Goal: Information Seeking & Learning: Find specific fact

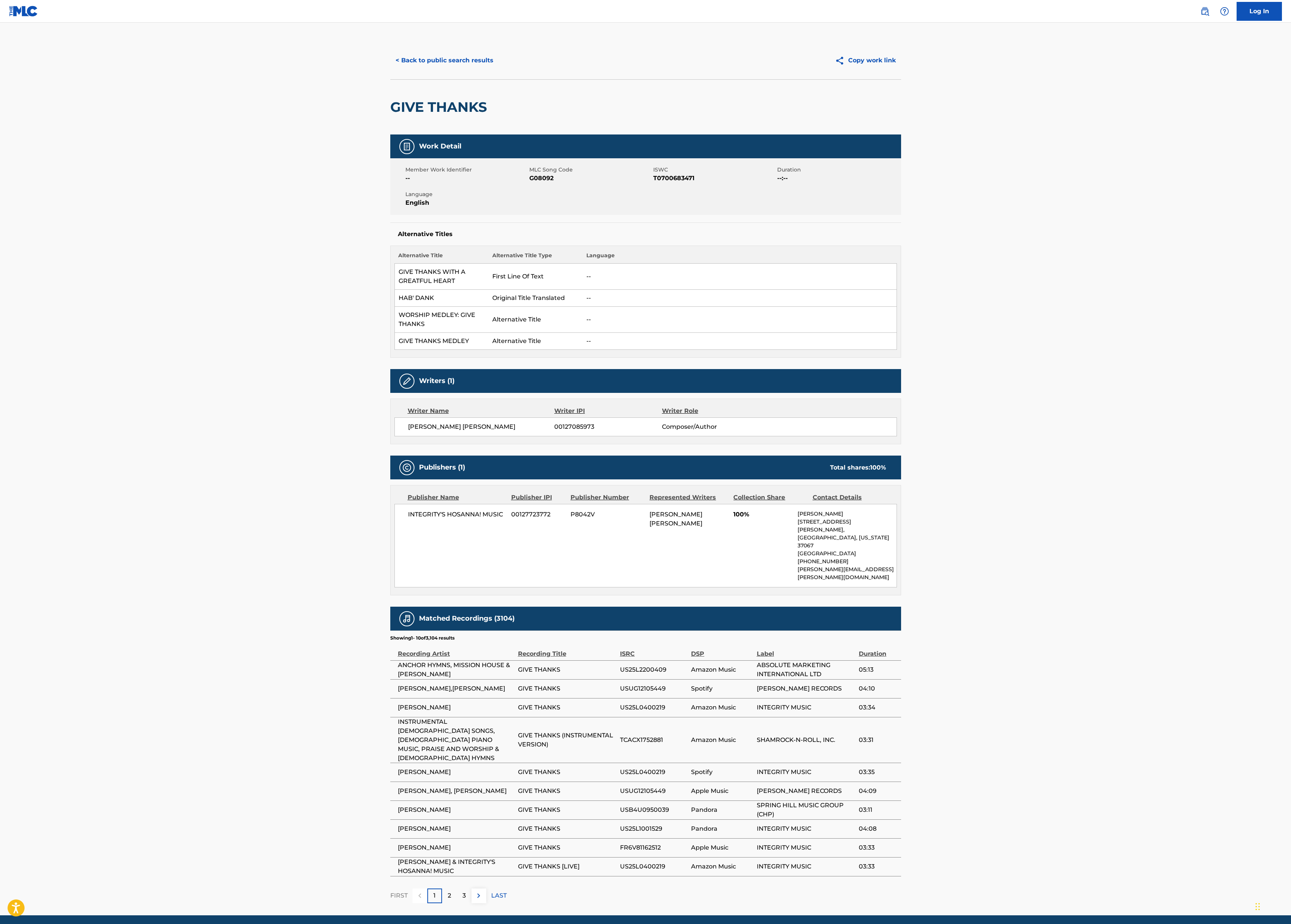
drag, startPoint x: 447, startPoint y: 602, endPoint x: 468, endPoint y: 601, distance: 21.0
click at [448, 614] on h5 "Matched Recordings (3104)" at bounding box center [467, 618] width 95 height 9
click at [510, 614] on h5 "Matched Recordings (3104)" at bounding box center [467, 618] width 95 height 9
click at [457, 888] on div "3" at bounding box center [464, 896] width 15 height 15
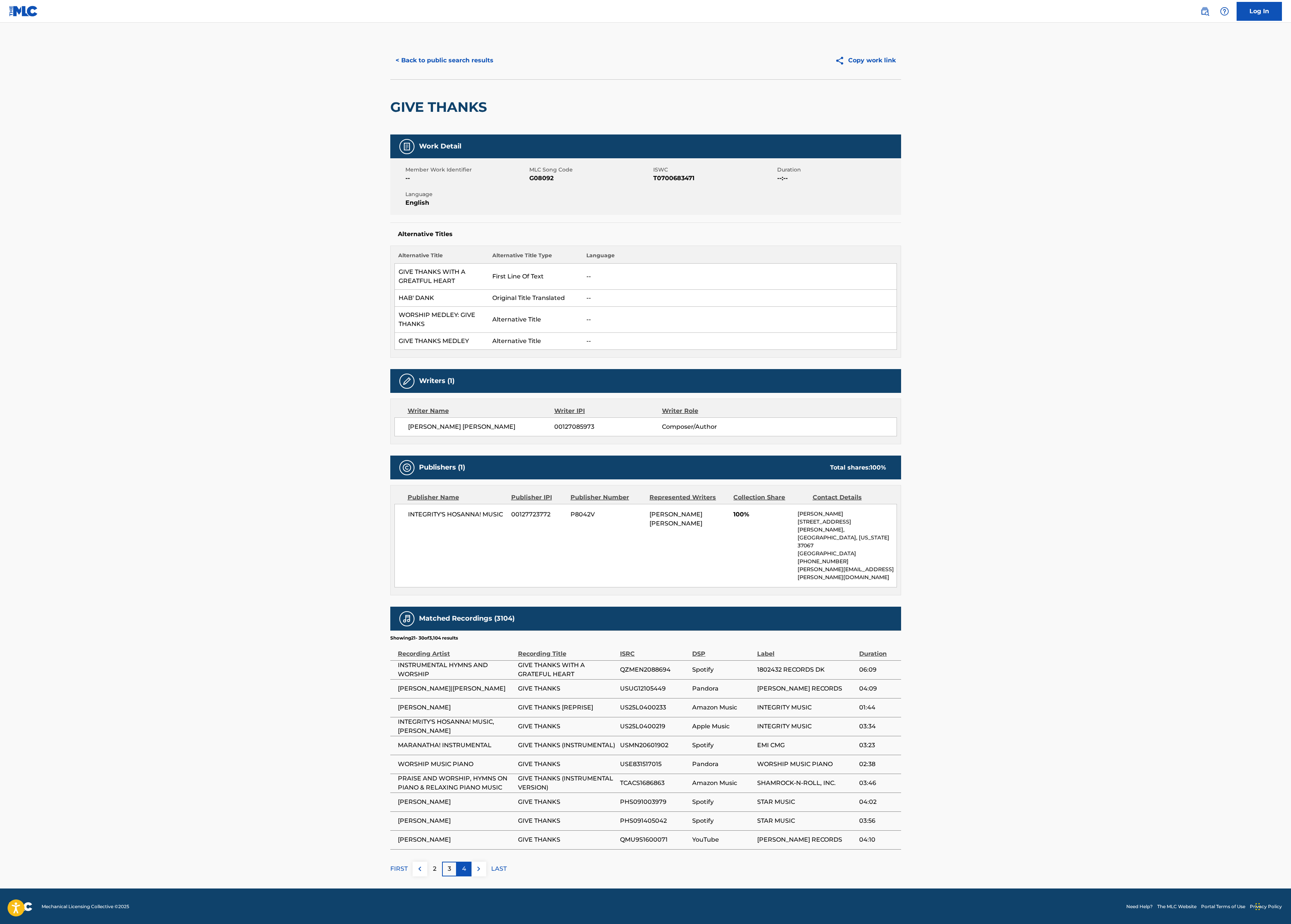
click at [470, 862] on div "4" at bounding box center [464, 869] width 15 height 15
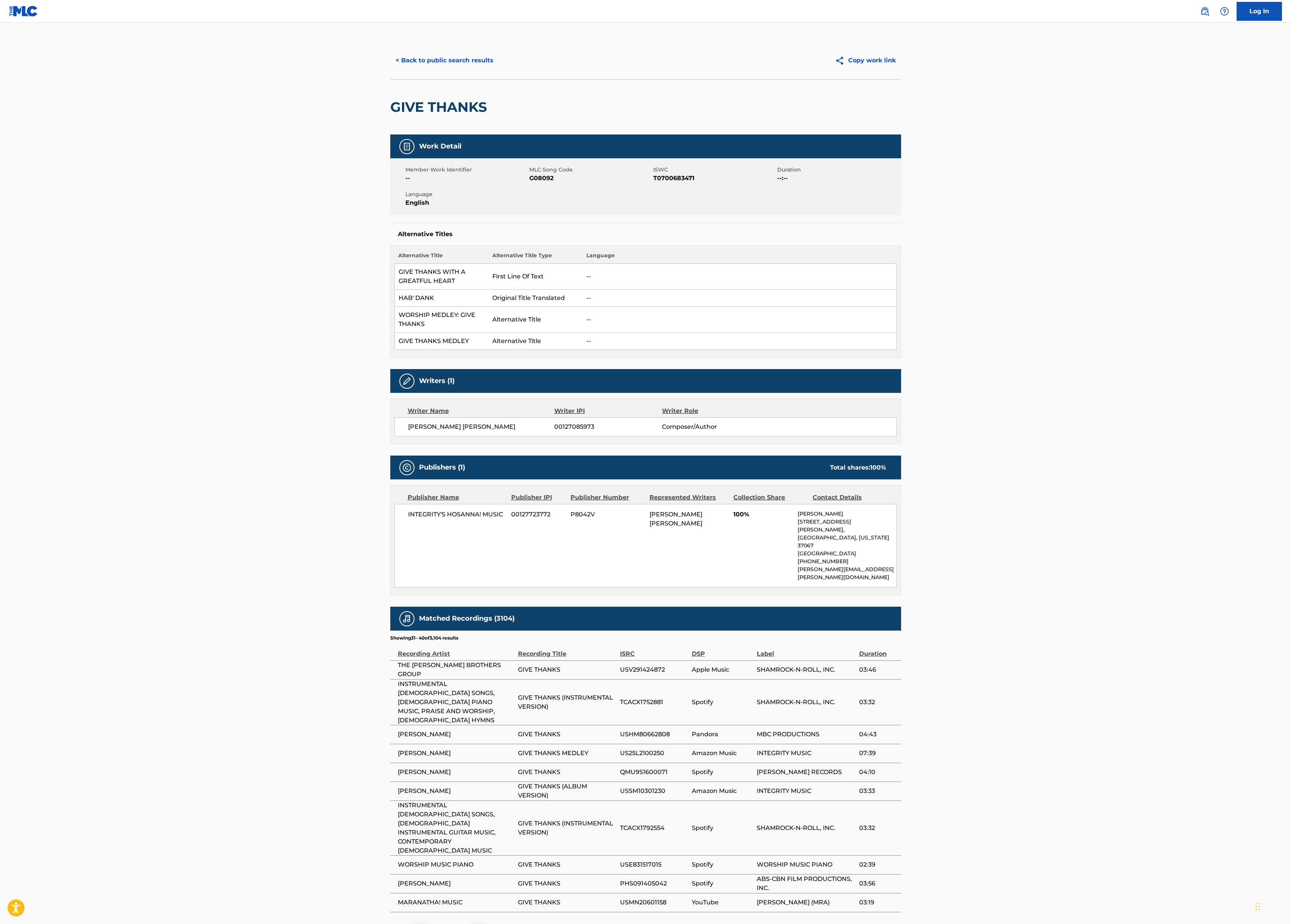
click at [467, 923] on div "5" at bounding box center [464, 932] width 15 height 15
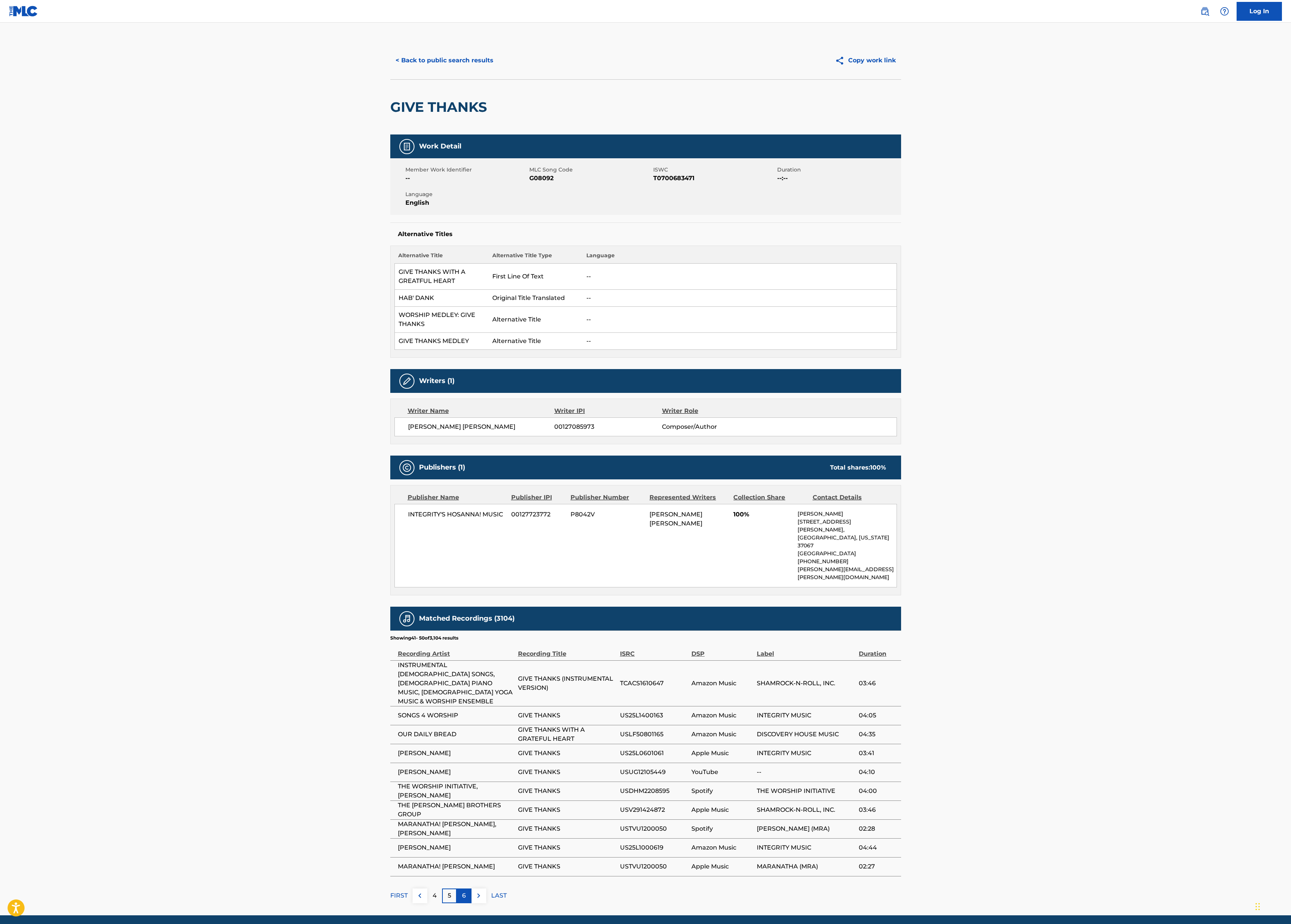
click at [470, 888] on div "6" at bounding box center [464, 896] width 15 height 15
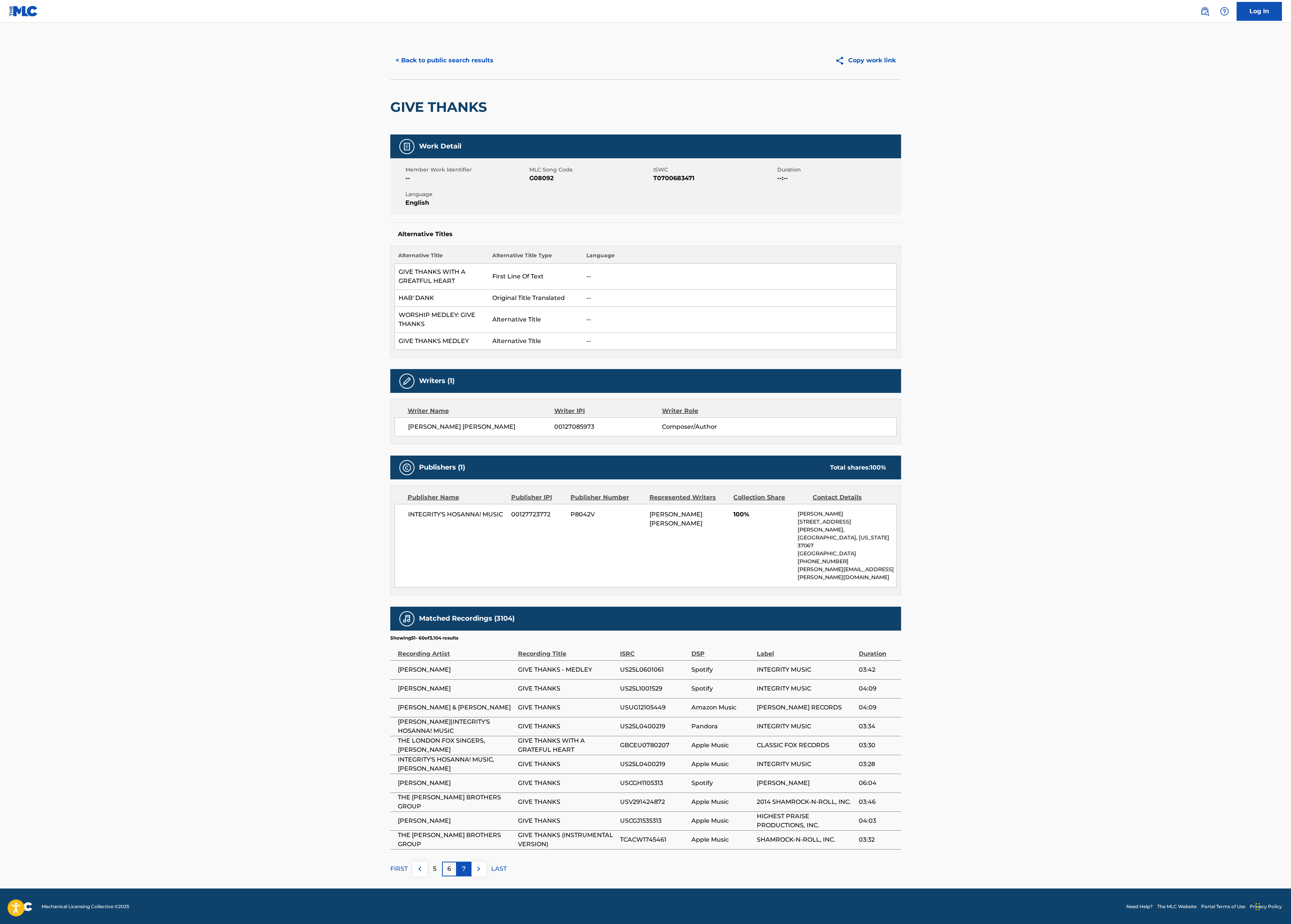
click at [468, 862] on div "7" at bounding box center [464, 869] width 15 height 15
drag, startPoint x: 577, startPoint y: 427, endPoint x: 744, endPoint y: 427, distance: 167.0
click at [744, 427] on div "[PERSON_NAME] [PERSON_NAME] 00127085973 Composer/Author" at bounding box center [652, 427] width 488 height 9
click at [744, 427] on span "Composer/Author" at bounding box center [711, 427] width 98 height 9
click at [463, 864] on p "8" at bounding box center [464, 869] width 4 height 9
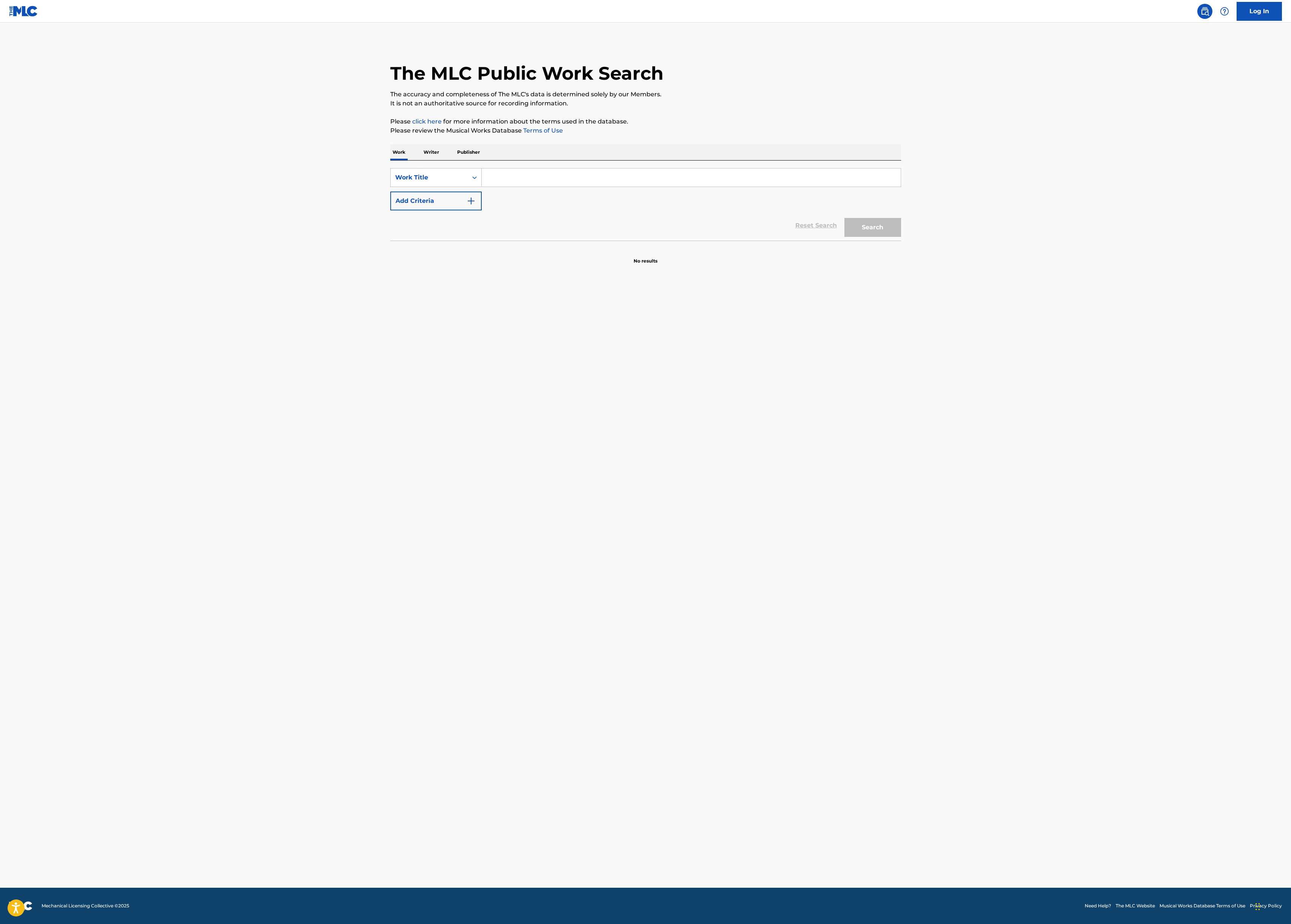
click at [546, 179] on input "Search Form" at bounding box center [691, 177] width 419 height 18
type input "GEO RUG HA SIN HA NA NIM"
click at [895, 230] on button "Search" at bounding box center [873, 227] width 57 height 19
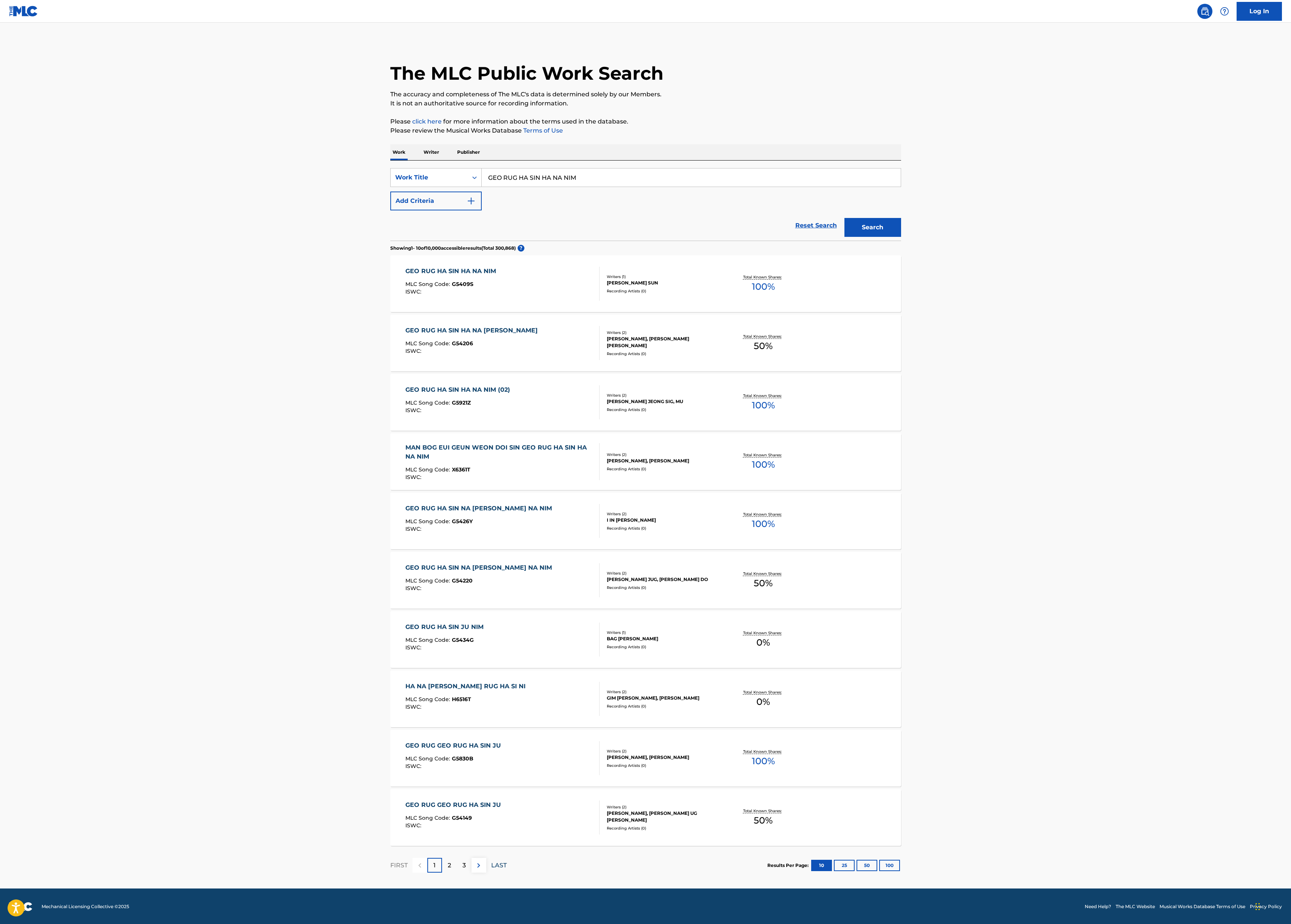
click at [494, 863] on p "LAST" at bounding box center [499, 866] width 15 height 9
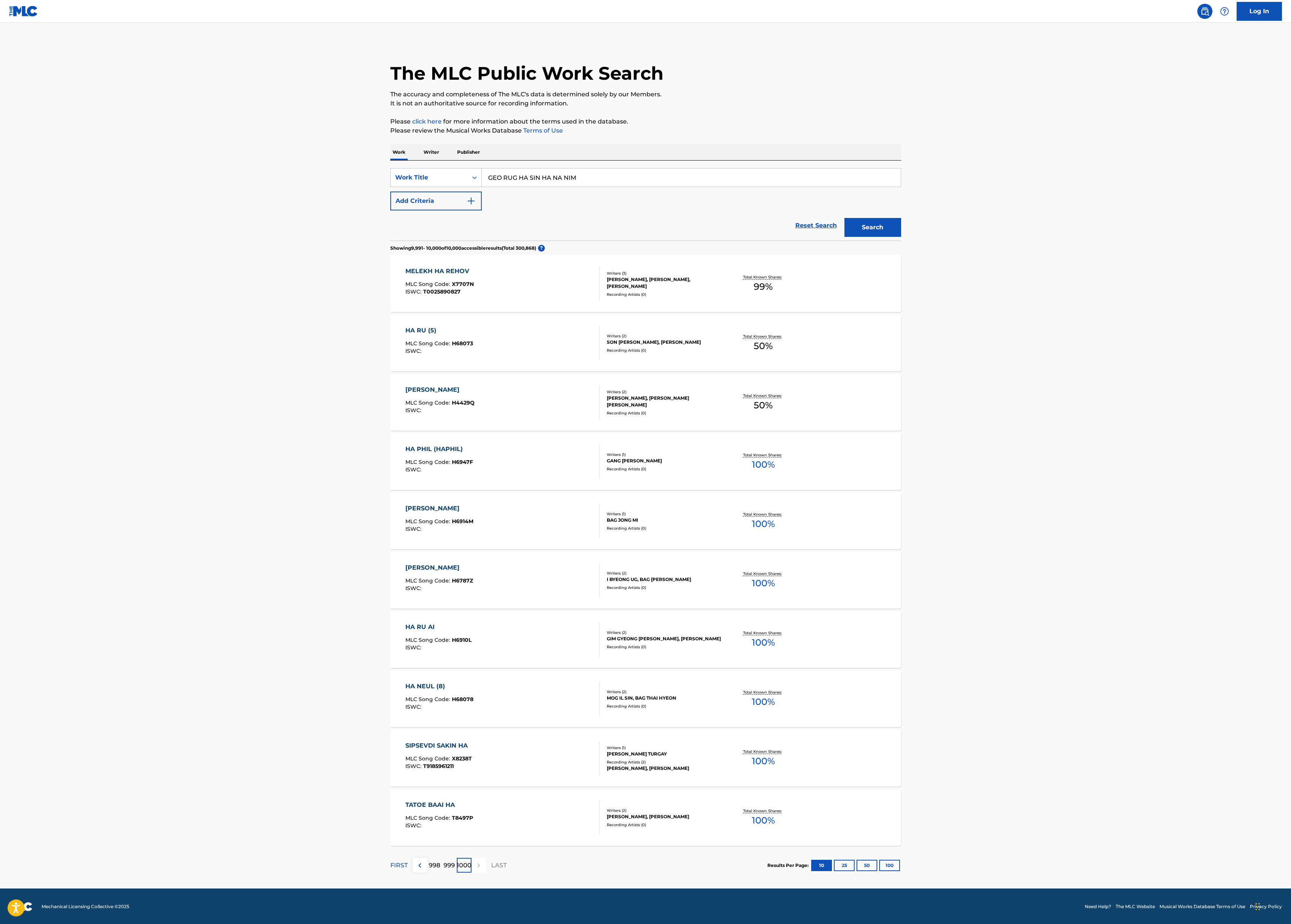
scroll to position [1, 0]
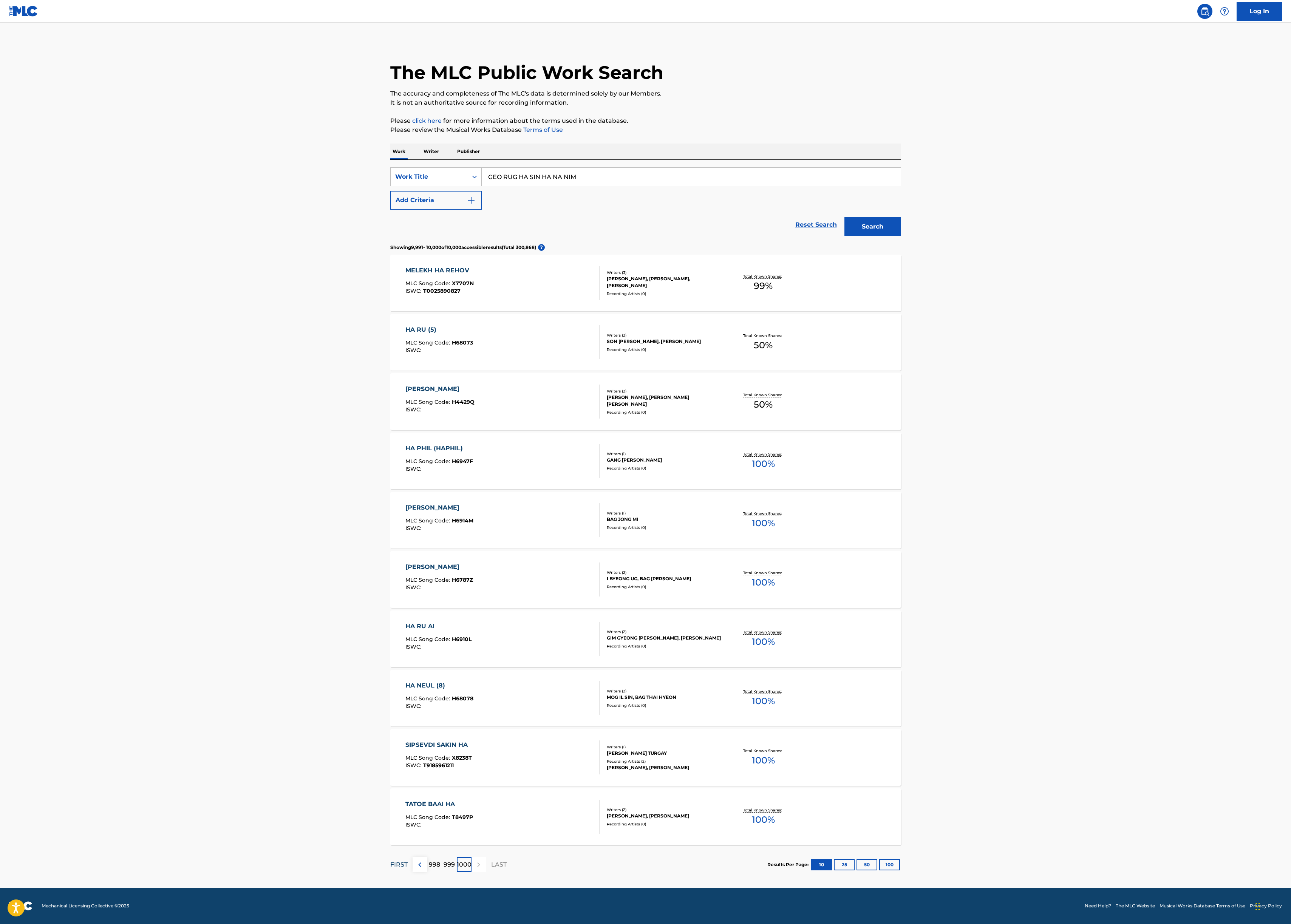
click at [400, 866] on p "FIRST" at bounding box center [399, 865] width 18 height 9
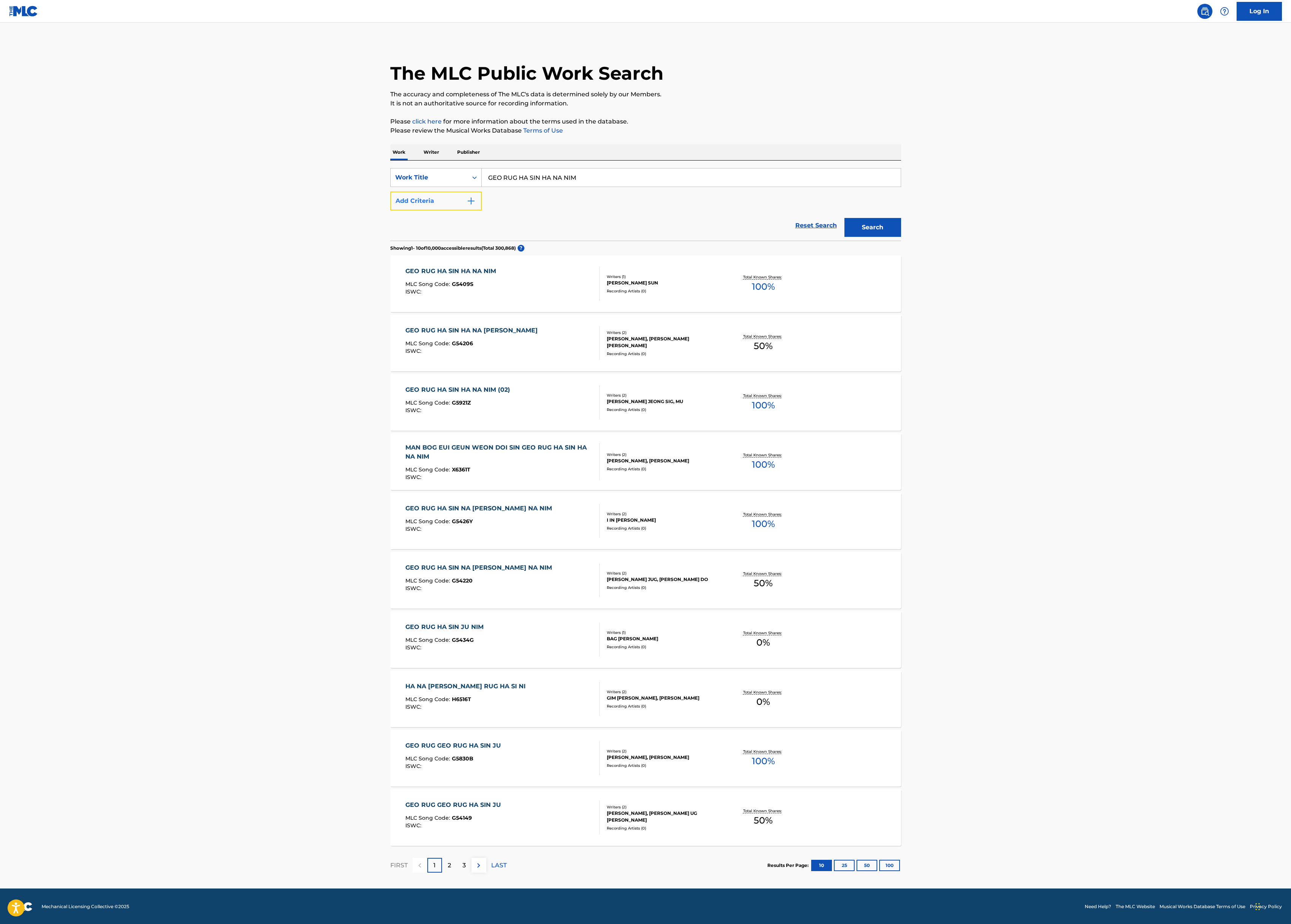
click at [477, 202] on button "Add Criteria" at bounding box center [436, 201] width 91 height 19
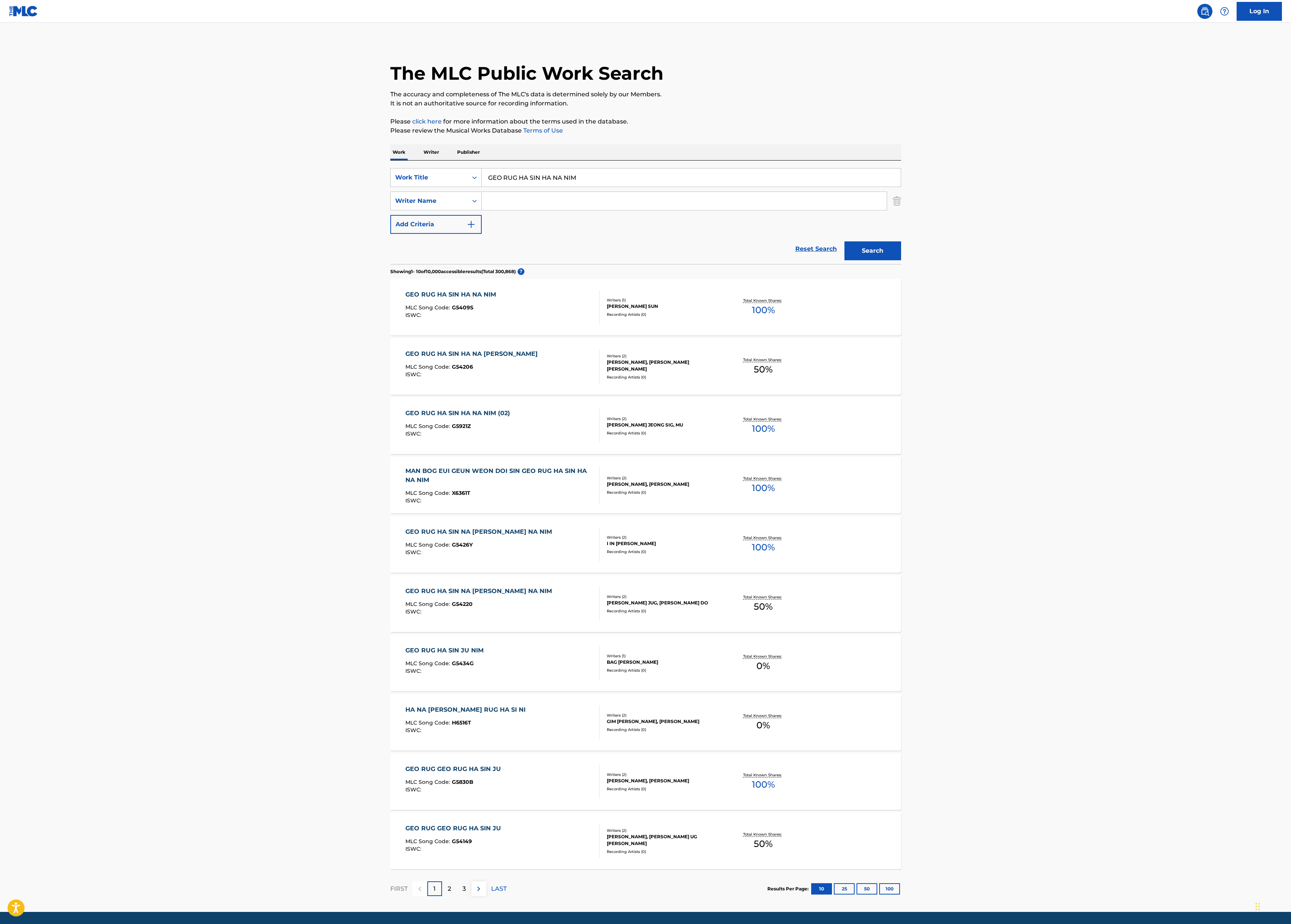
click at [519, 203] on input "Search Form" at bounding box center [684, 201] width 405 height 18
type input "ㅗ"
click at [844, 241] on button "Search" at bounding box center [873, 251] width 57 height 19
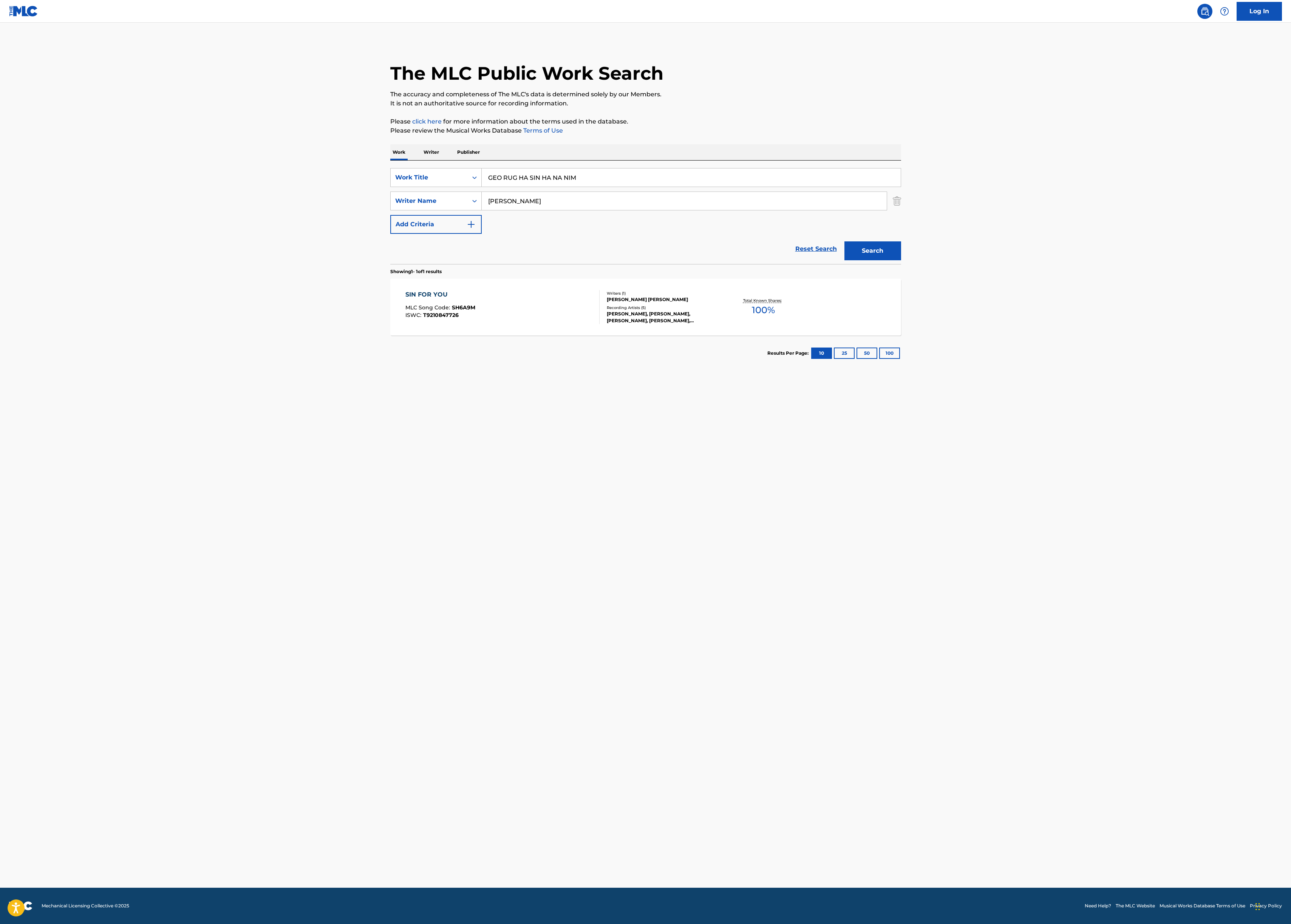
type input "henry"
click at [844, 241] on button "Search" at bounding box center [873, 251] width 57 height 19
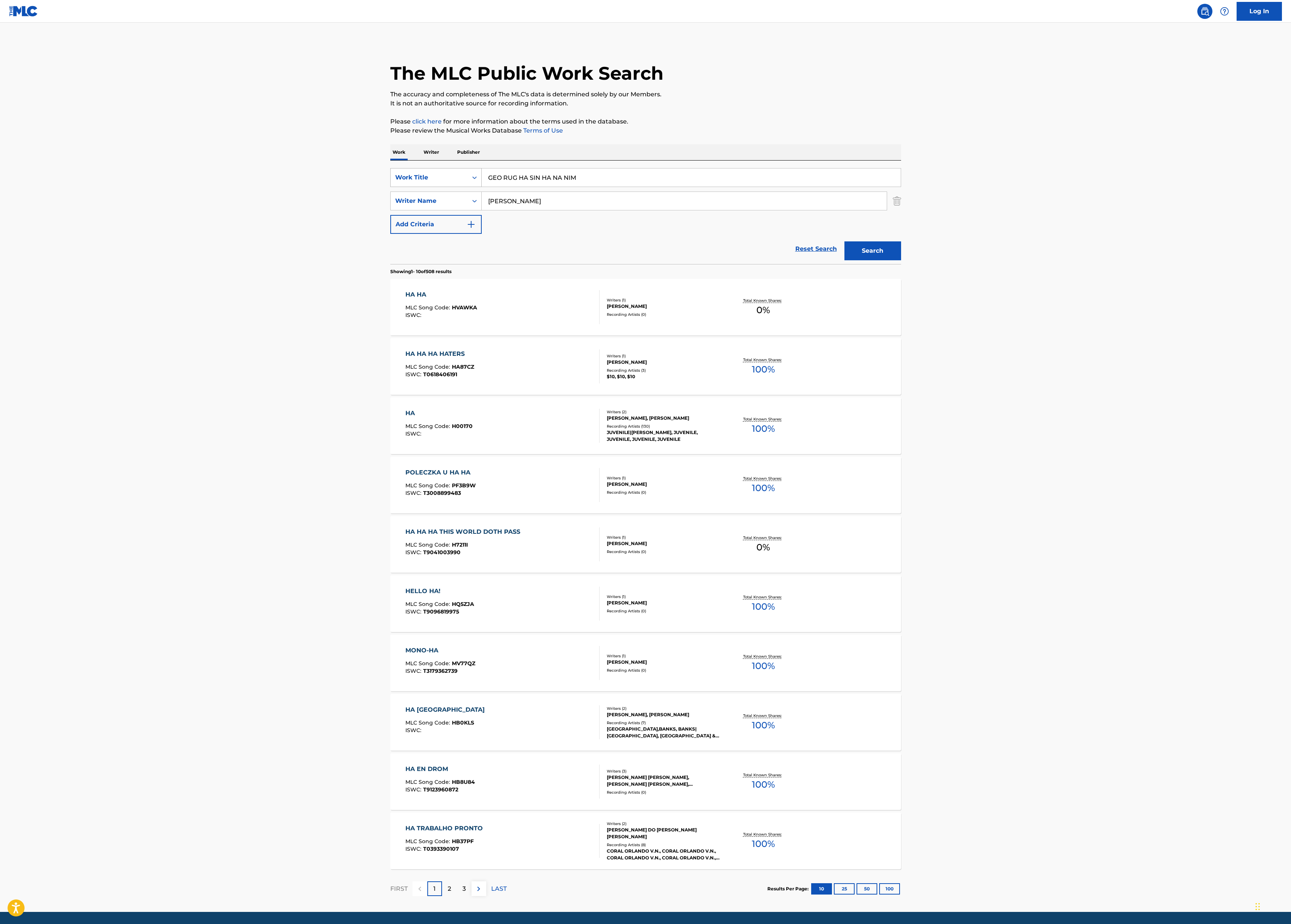
drag, startPoint x: 534, startPoint y: 199, endPoint x: 408, endPoint y: 180, distance: 127.4
click at [413, 179] on div "SearchWithCriteriac5206344-b113-4dee-8388-709160b27f1f Work Title GEO RUG HA SI…" at bounding box center [646, 201] width 511 height 65
click at [844, 241] on button "Search" at bounding box center [873, 251] width 57 height 19
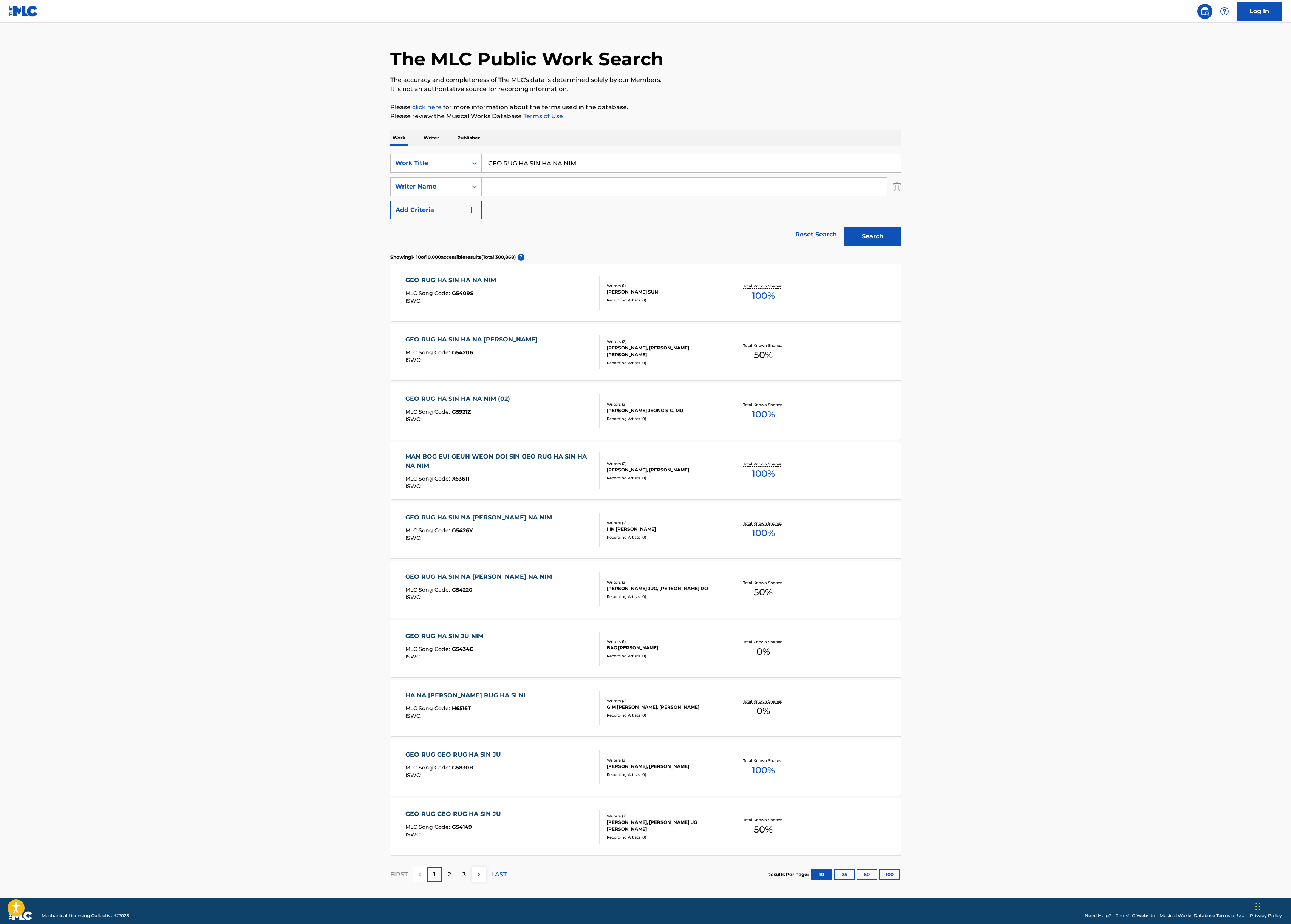
scroll to position [24, 0]
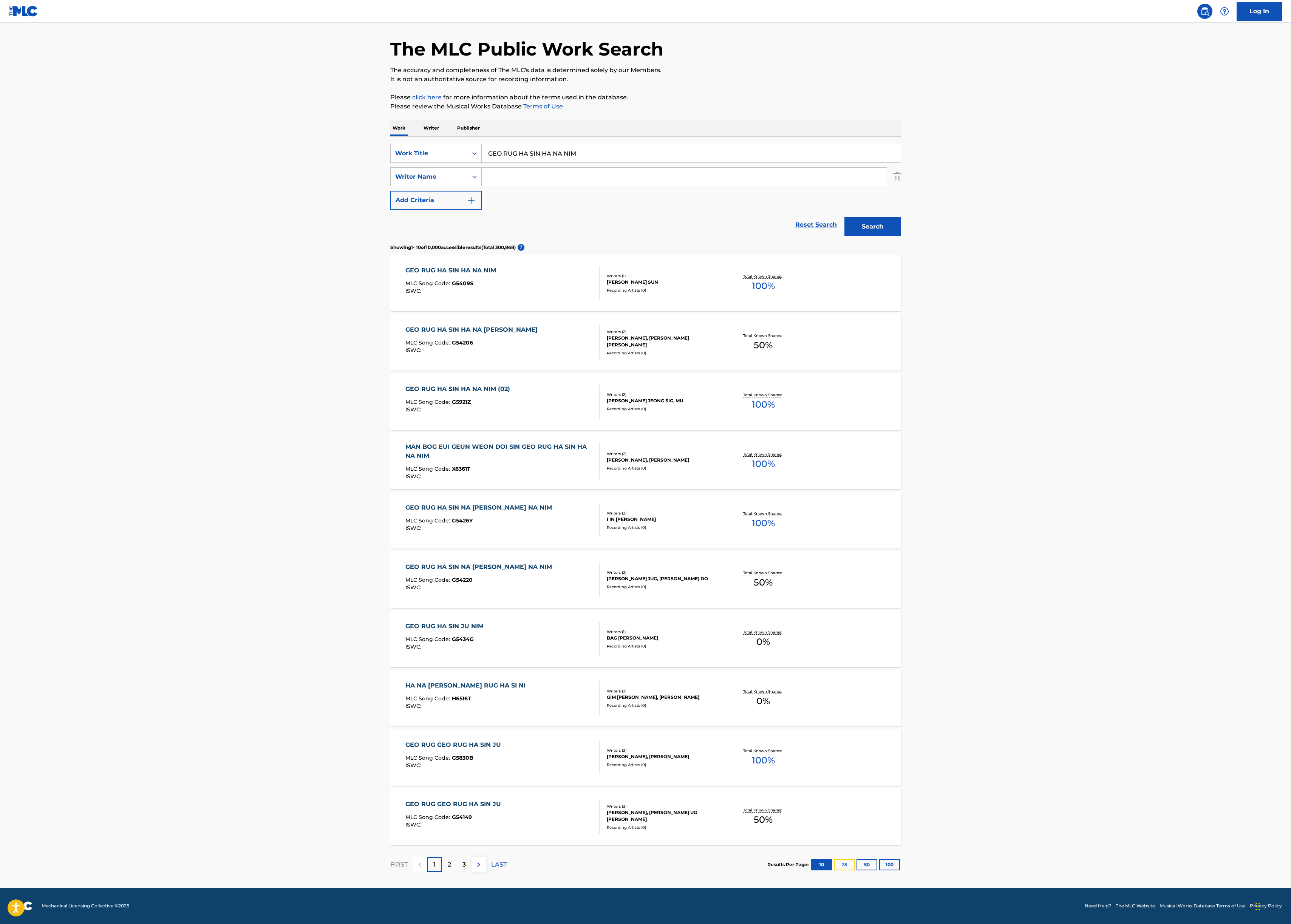
click at [842, 865] on button "25" at bounding box center [844, 865] width 21 height 11
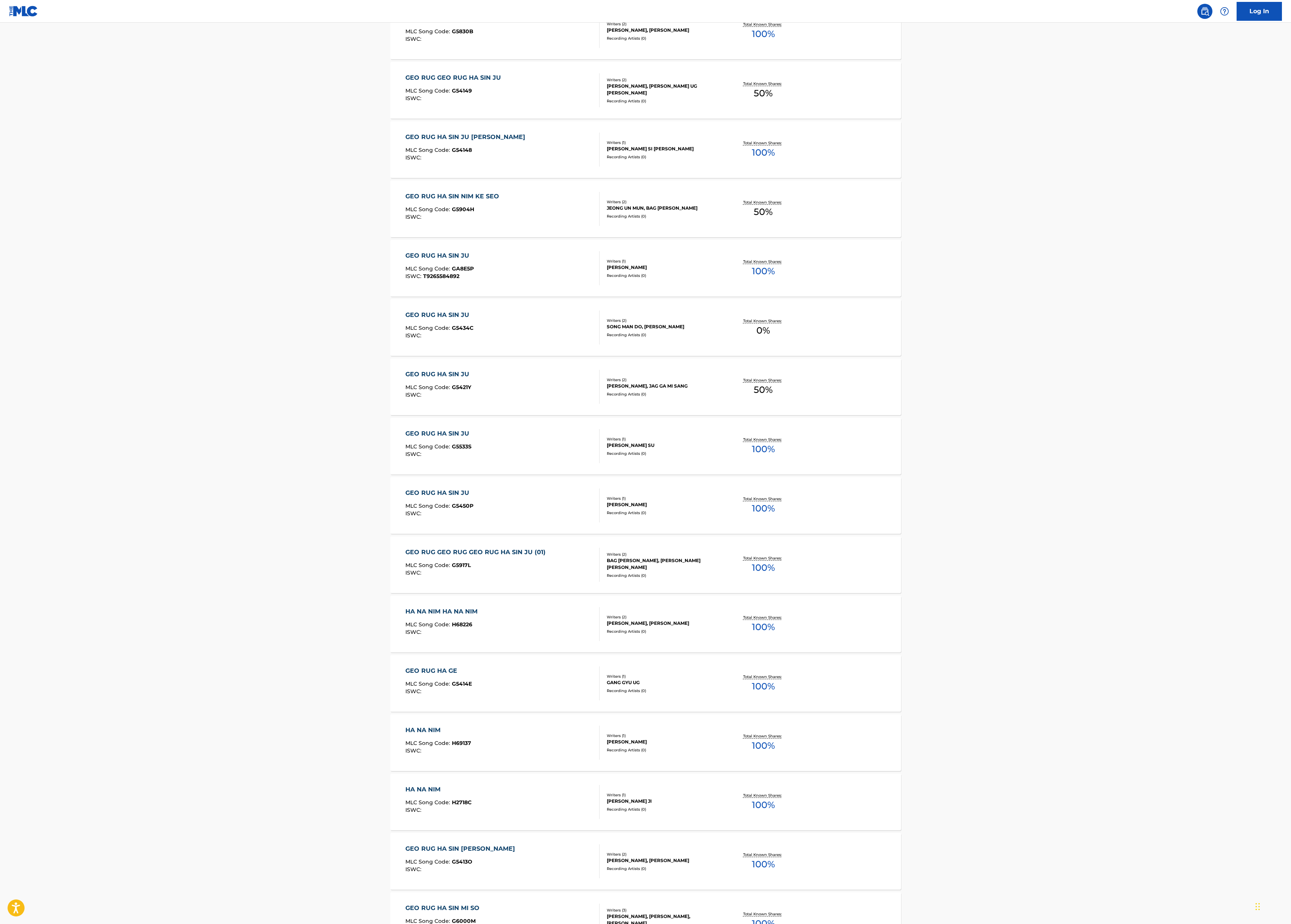
scroll to position [914, 0]
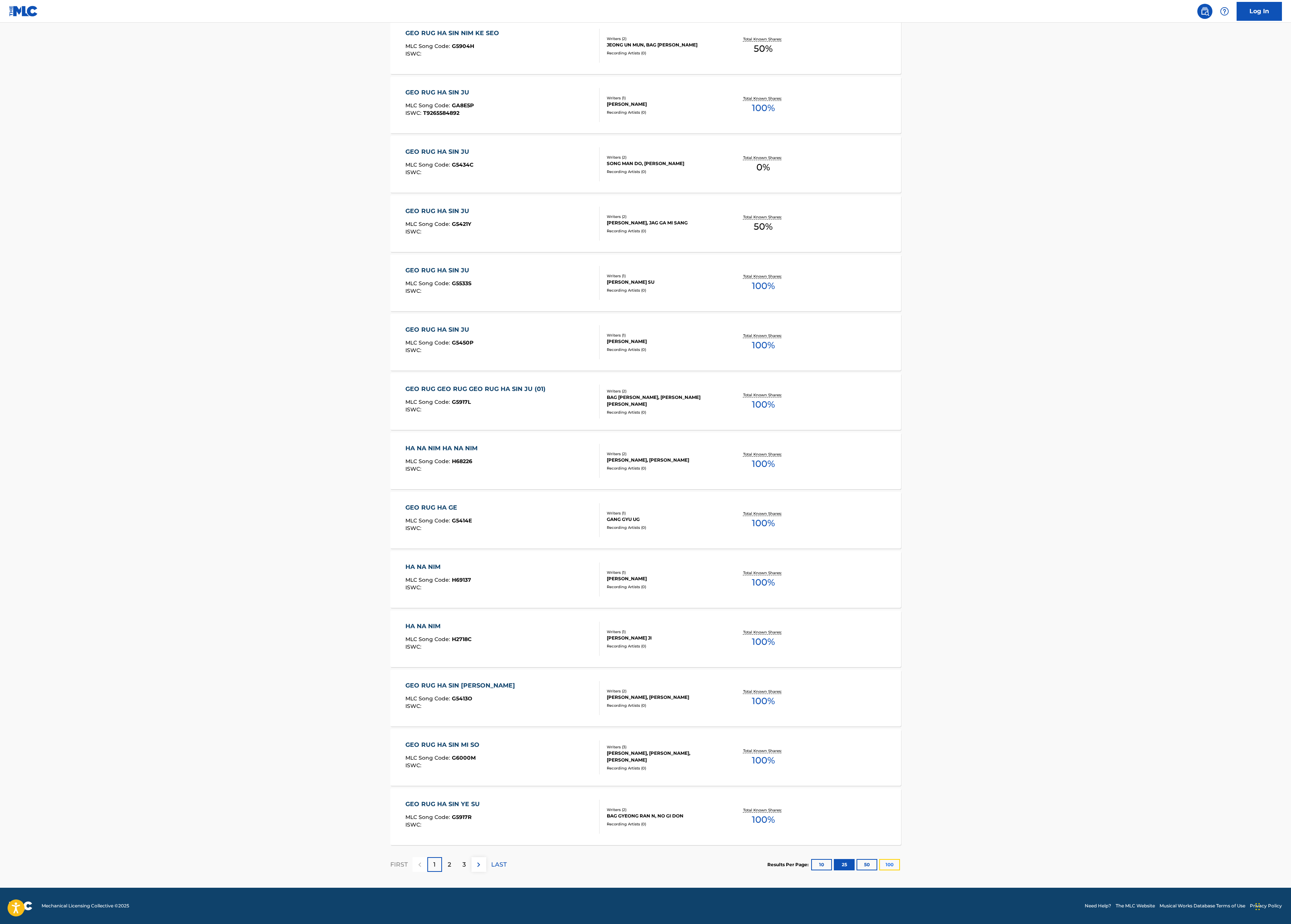
click at [897, 861] on button "100" at bounding box center [890, 865] width 21 height 11
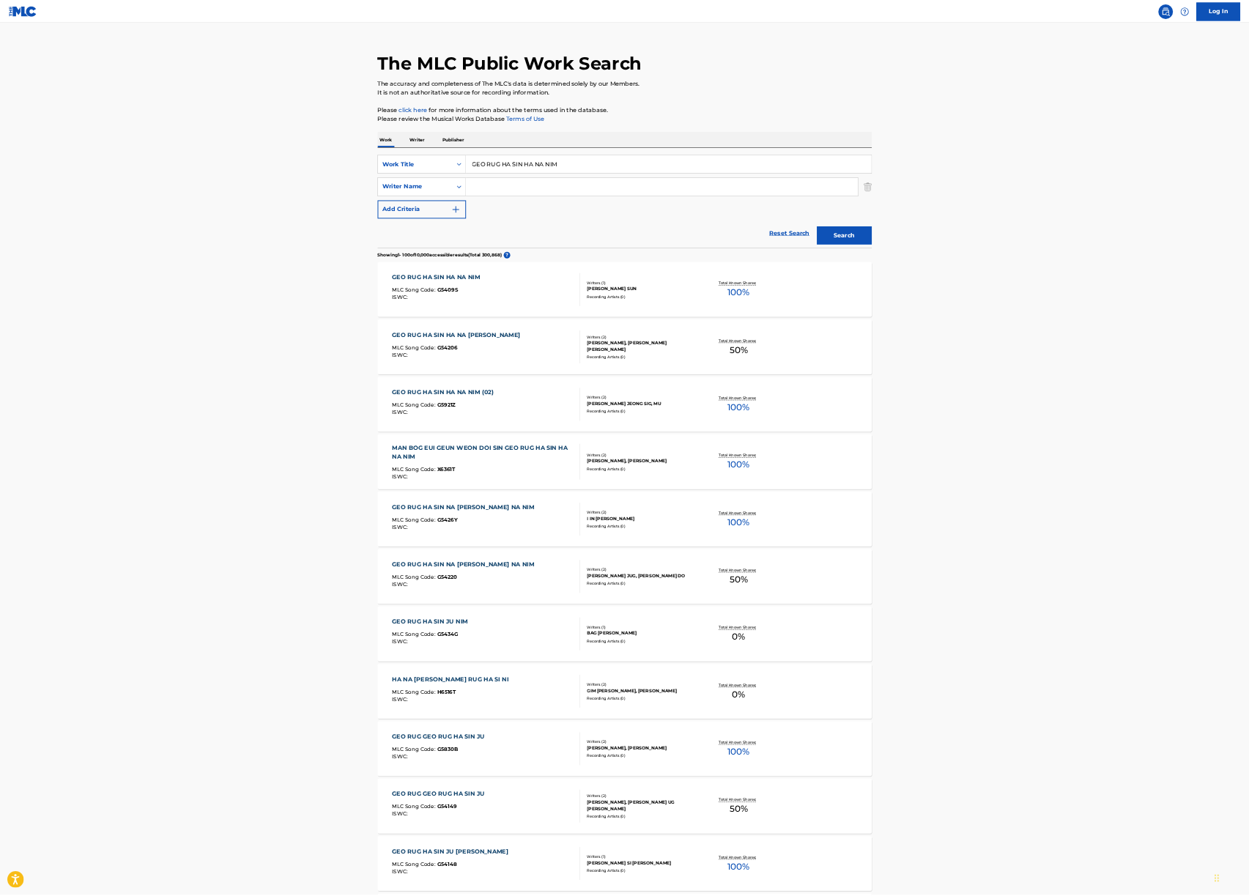
scroll to position [0, 0]
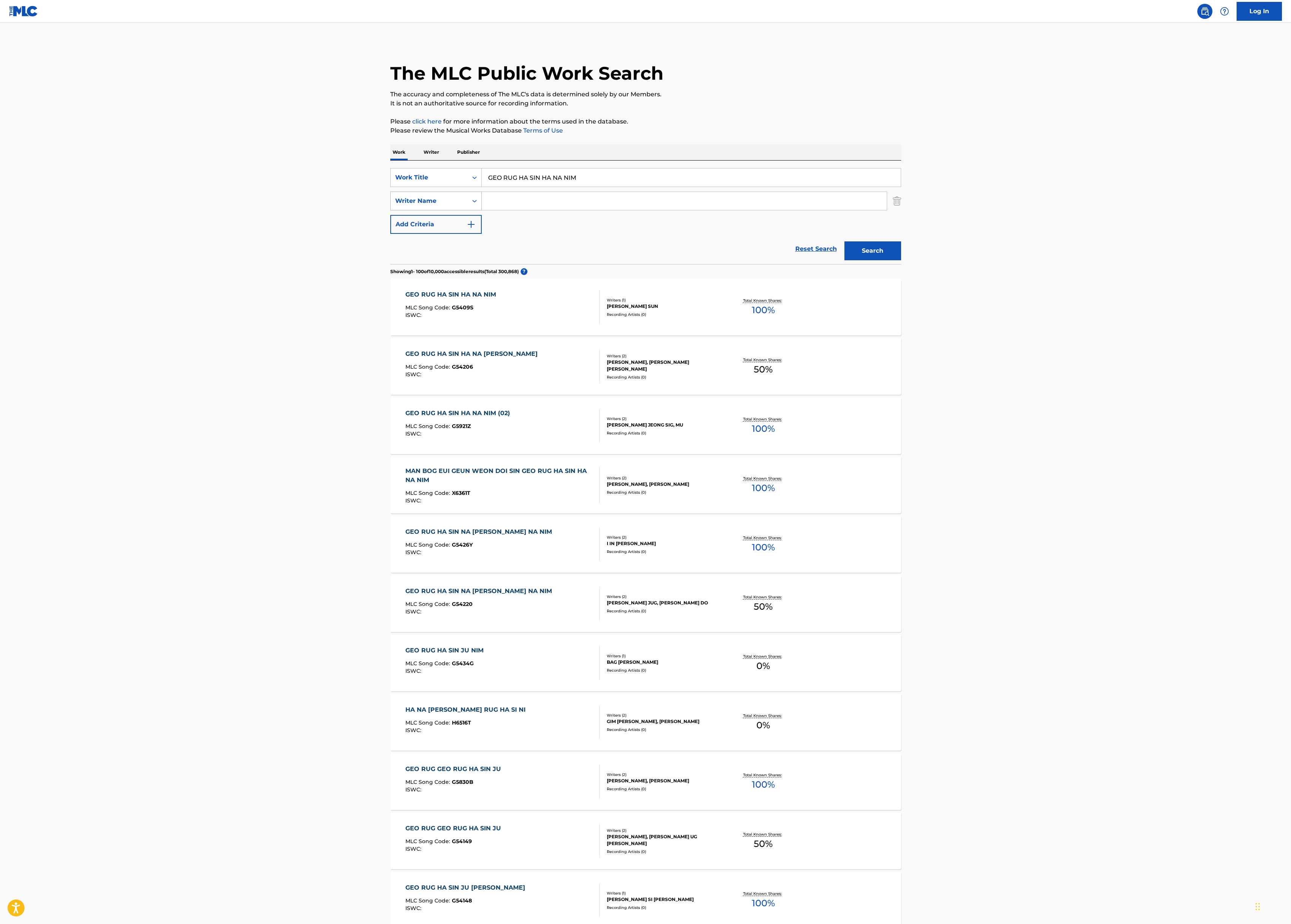
click at [475, 202] on icon "Search Form" at bounding box center [475, 201] width 8 height 8
drag, startPoint x: 541, startPoint y: 229, endPoint x: 509, endPoint y: 228, distance: 32.0
click at [542, 229] on div "SearchWithCriteriac5206344-b113-4dee-8388-709160b27f1f Work Title GEO RUG HA SI…" at bounding box center [646, 201] width 511 height 65
click at [473, 224] on img "Search Form" at bounding box center [471, 224] width 9 height 9
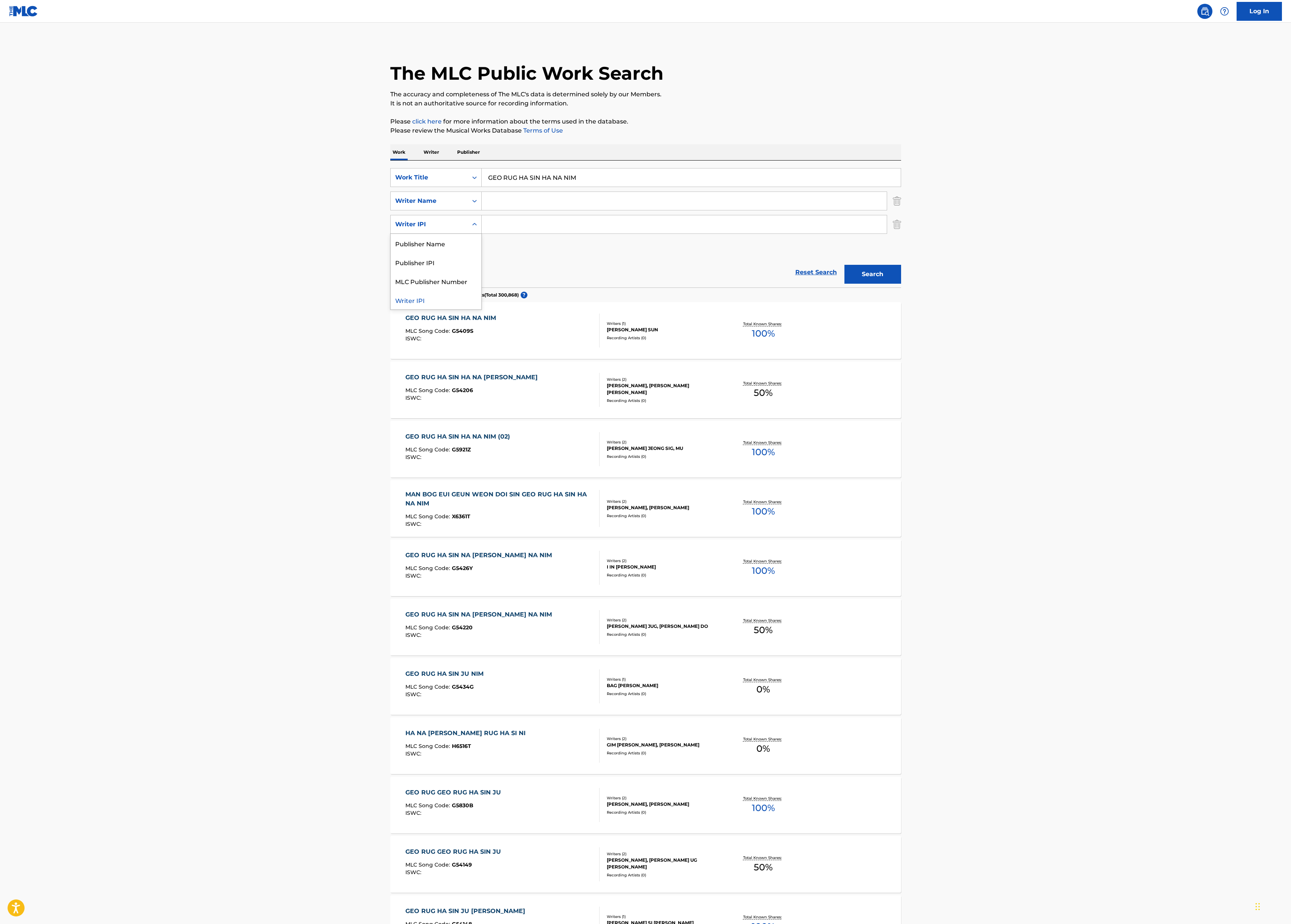
click at [475, 216] on div "Search Form" at bounding box center [475, 224] width 13 height 18
click at [477, 200] on icon "Search Form" at bounding box center [475, 201] width 8 height 8
click at [631, 278] on div "Reset Search Search" at bounding box center [646, 272] width 511 height 30
click at [453, 323] on div "GEO RUG HA SIN HA NA NIM MLC Song Code : G5409S ISWC :" at bounding box center [452, 331] width 94 height 34
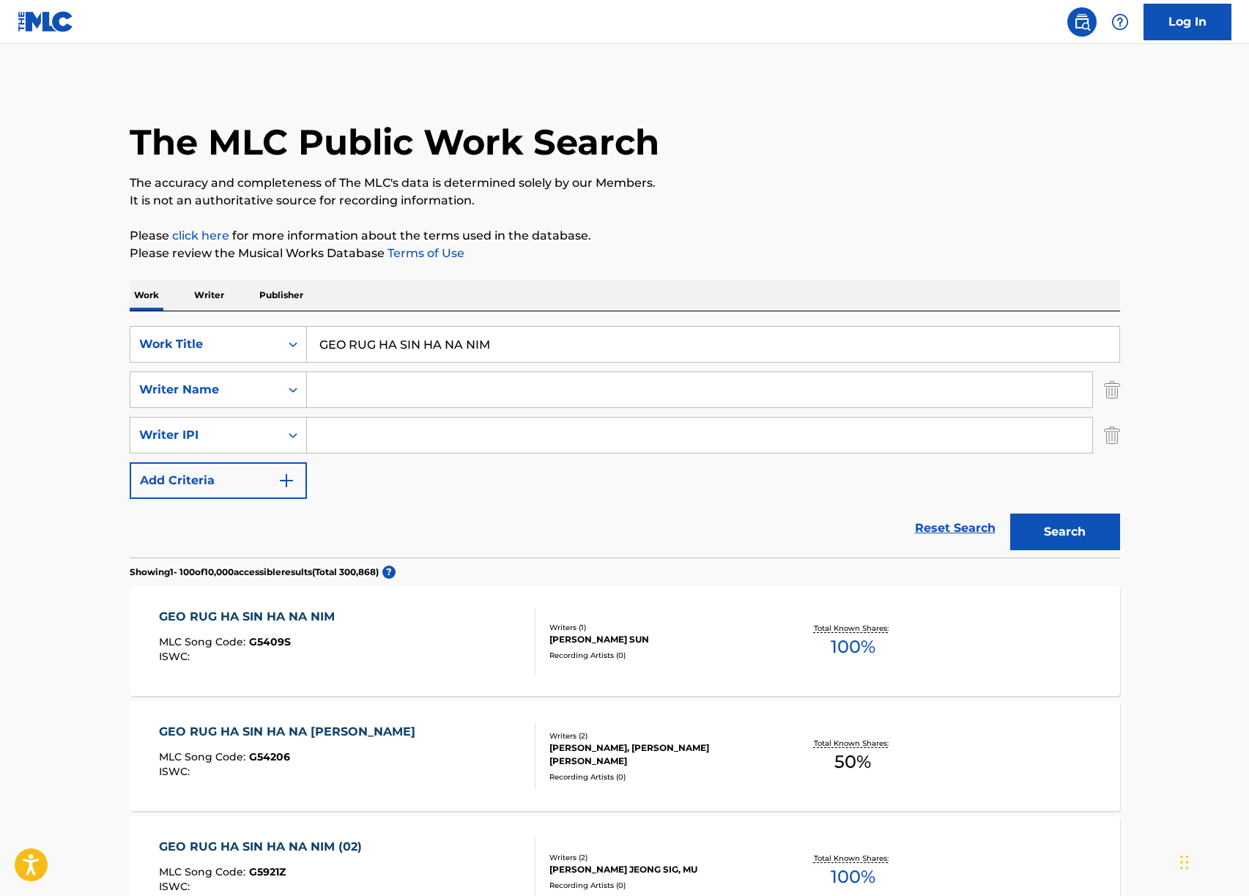
click at [367, 394] on input "Search Form" at bounding box center [699, 389] width 785 height 35
type input "henry"
click at [1010, 514] on button "Search" at bounding box center [1065, 532] width 110 height 37
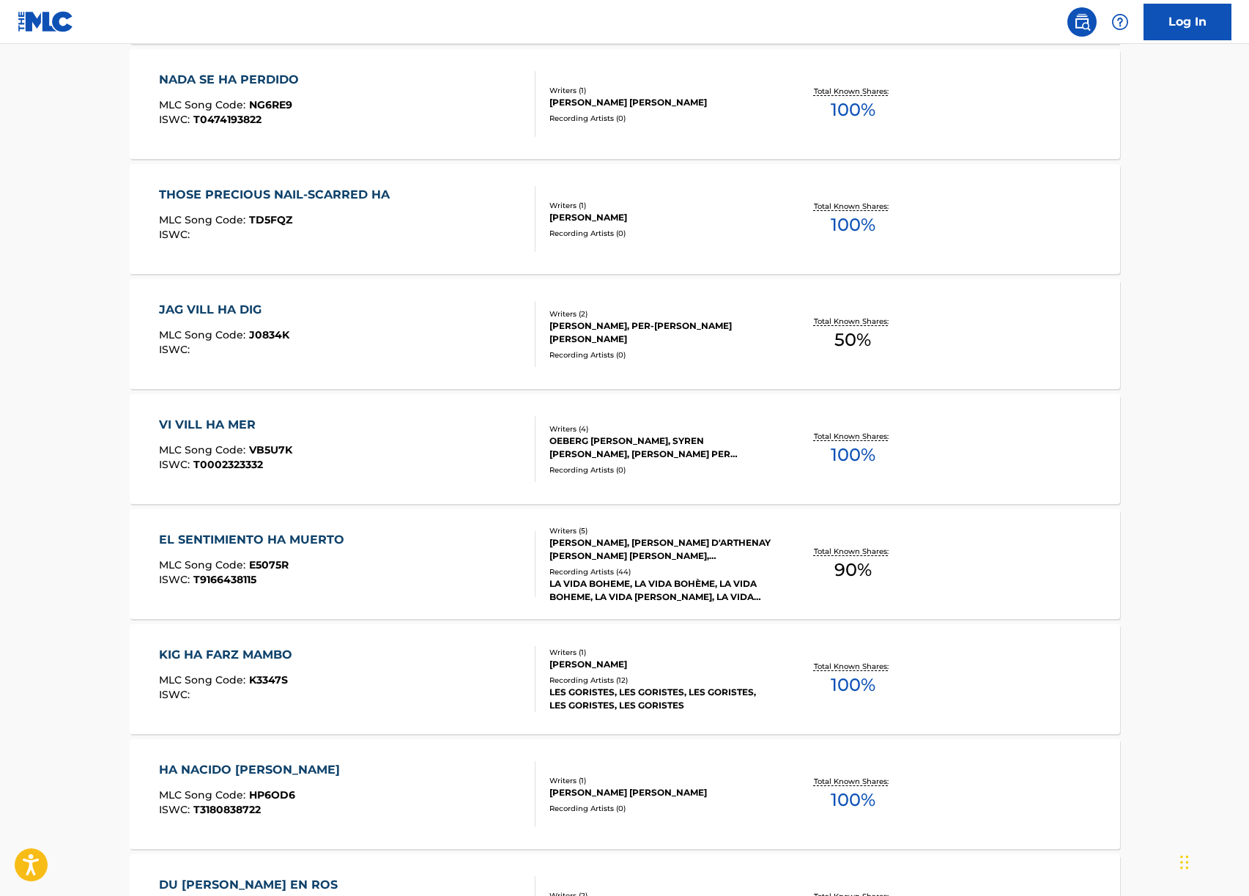
scroll to position [2835, 0]
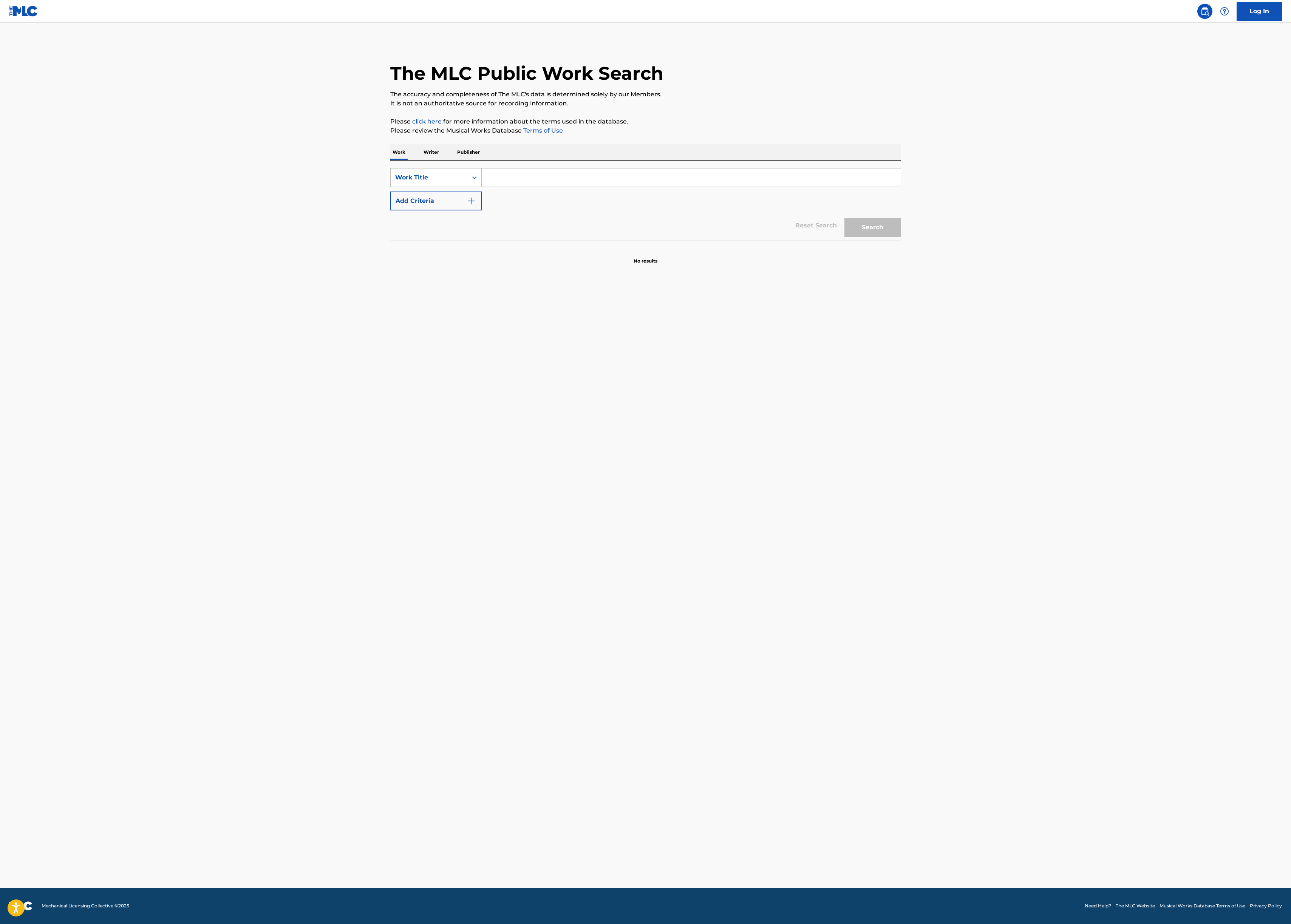
drag, startPoint x: 494, startPoint y: 174, endPoint x: 594, endPoint y: 176, distance: 100.0
click at [494, 174] on input "Search Form" at bounding box center [691, 177] width 419 height 18
paste input "GEO RUG HA SIN HA NA NIM"
type input "GEO RUG HA SIN HA NA NIM"
click at [850, 227] on button "Search" at bounding box center [873, 227] width 57 height 19
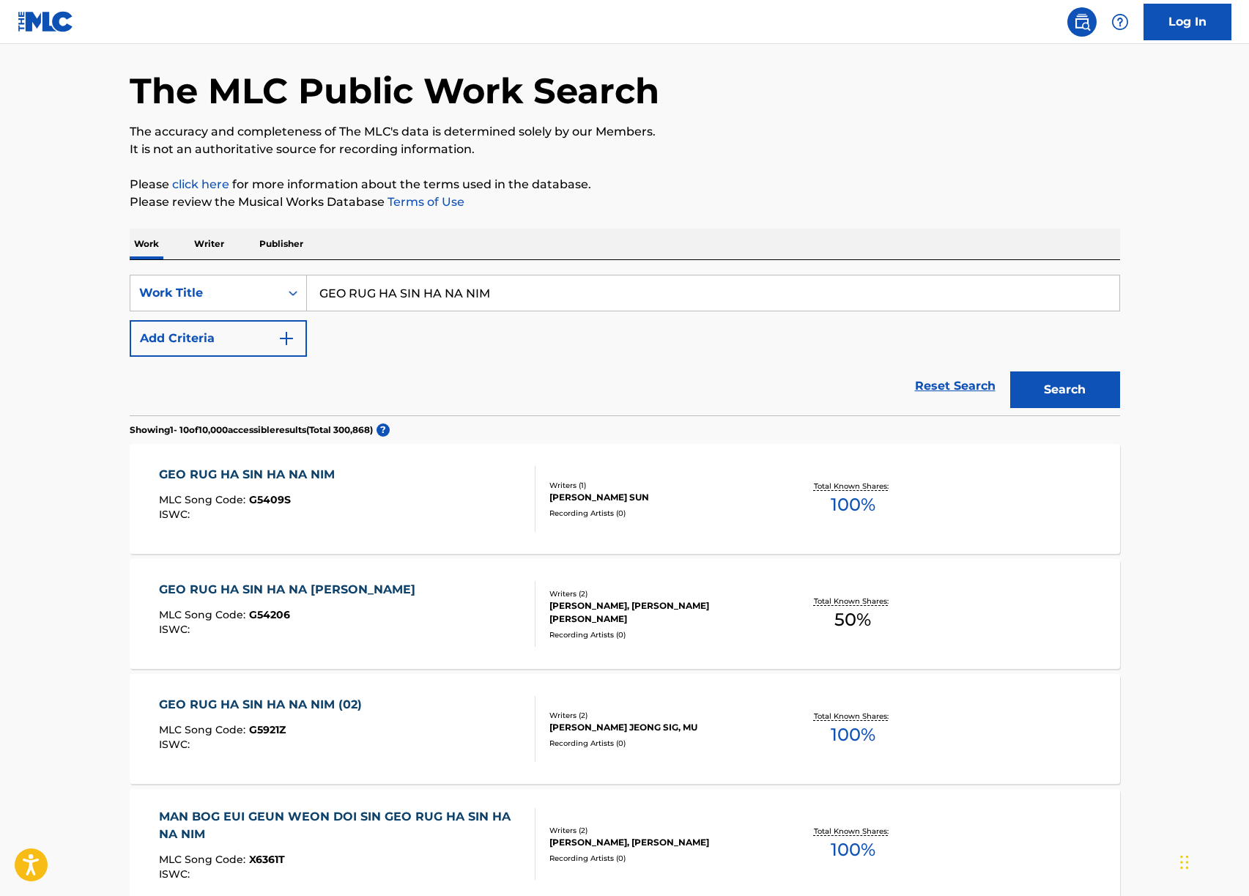
scroll to position [182, 0]
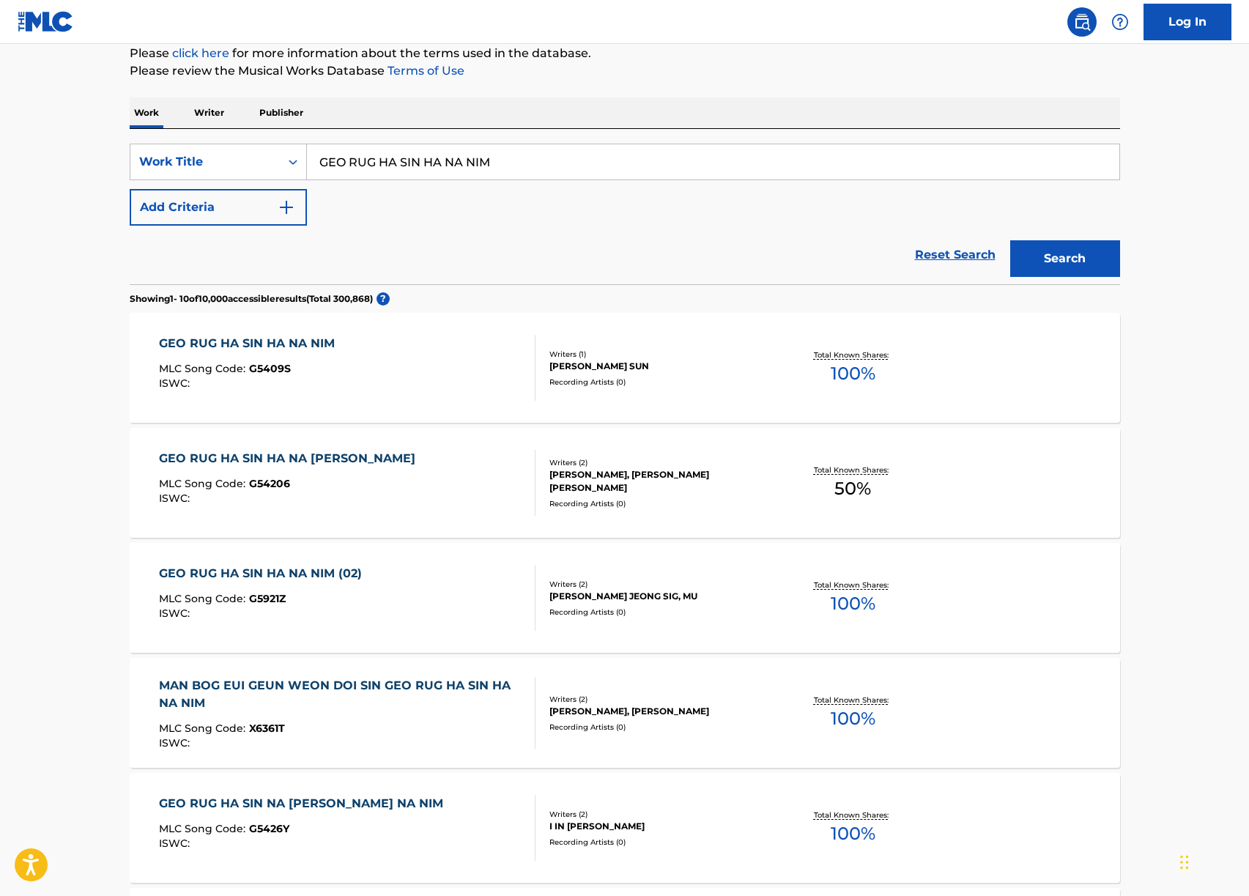
click at [327, 571] on div "GEO RUG HA SIN HA NA NIM (02)" at bounding box center [264, 574] width 210 height 18
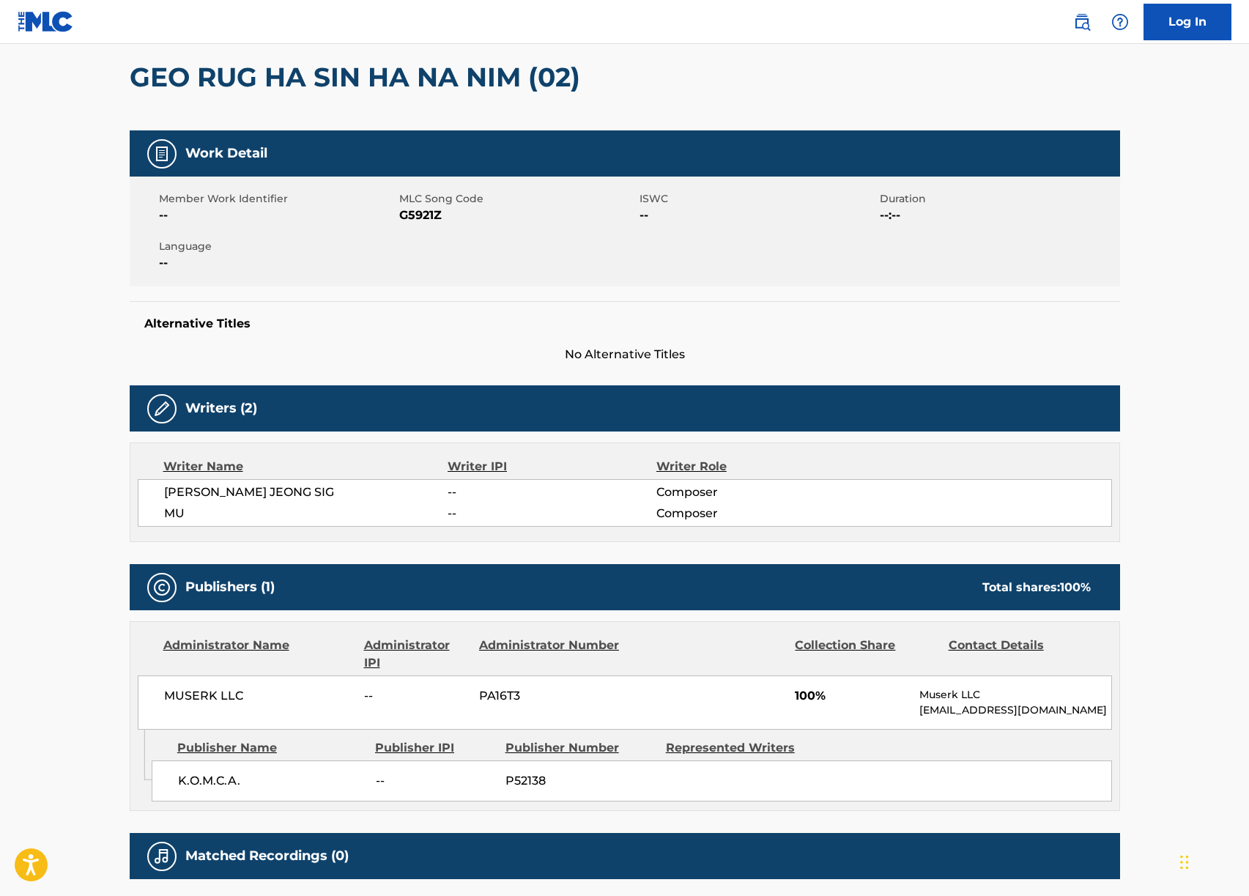
scroll to position [39, 0]
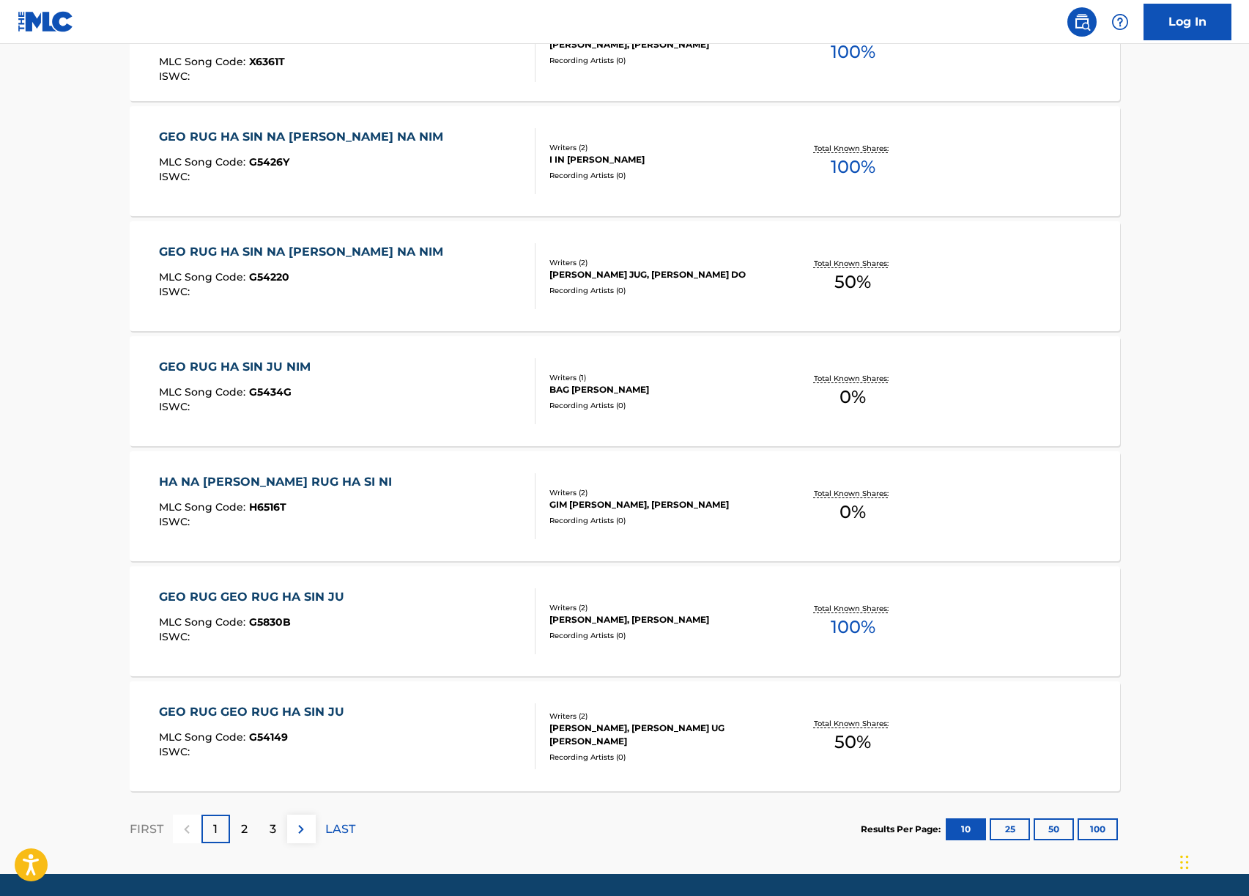
scroll to position [870, 0]
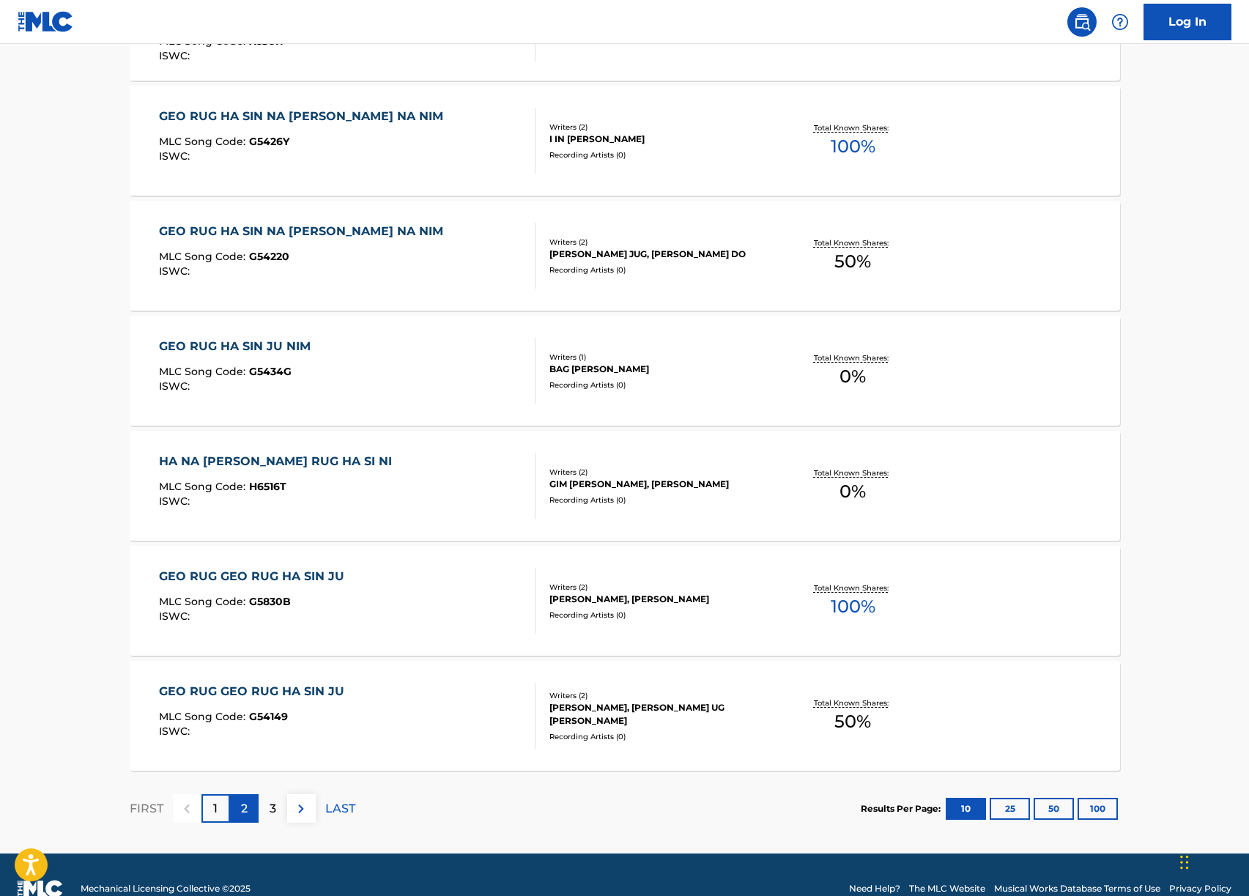
click at [253, 813] on div "2" at bounding box center [244, 808] width 29 height 29
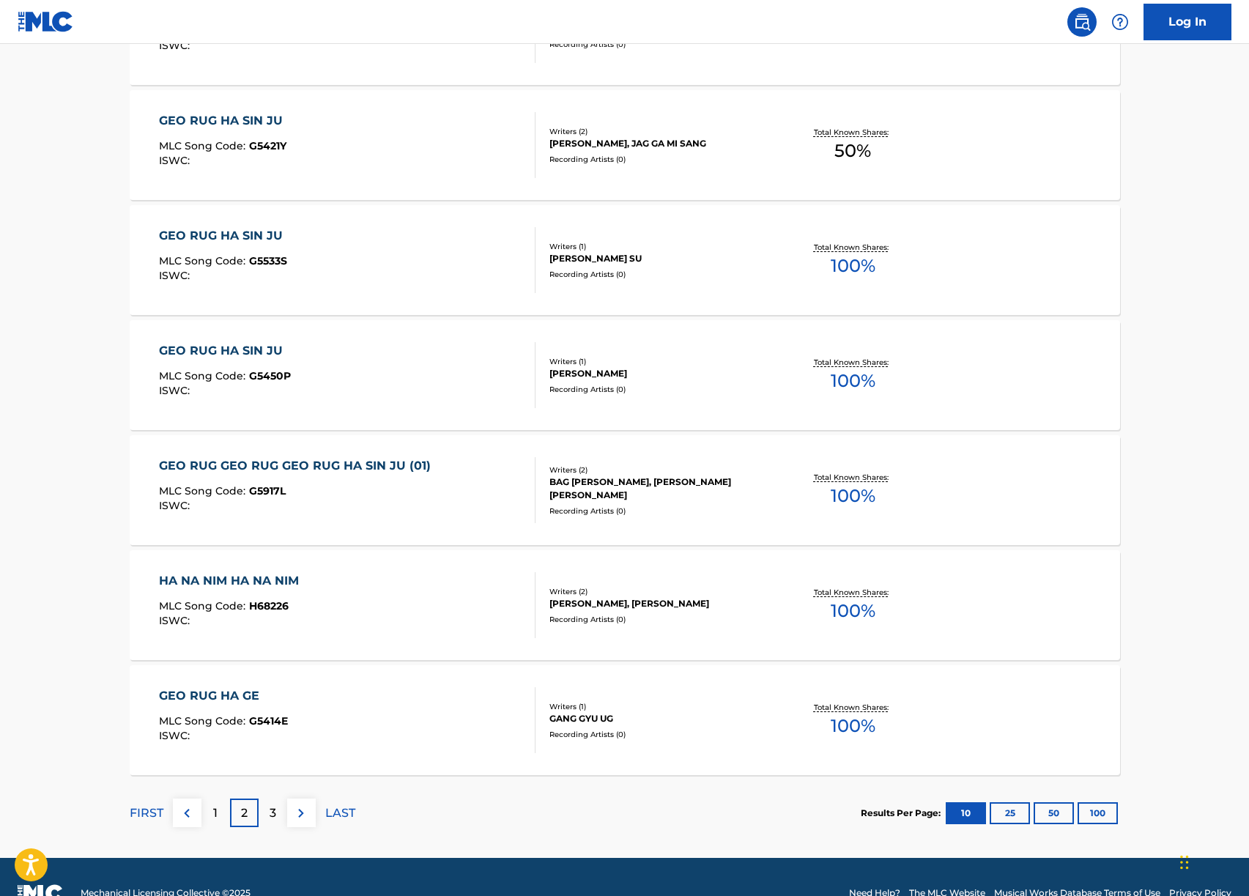
scroll to position [898, 0]
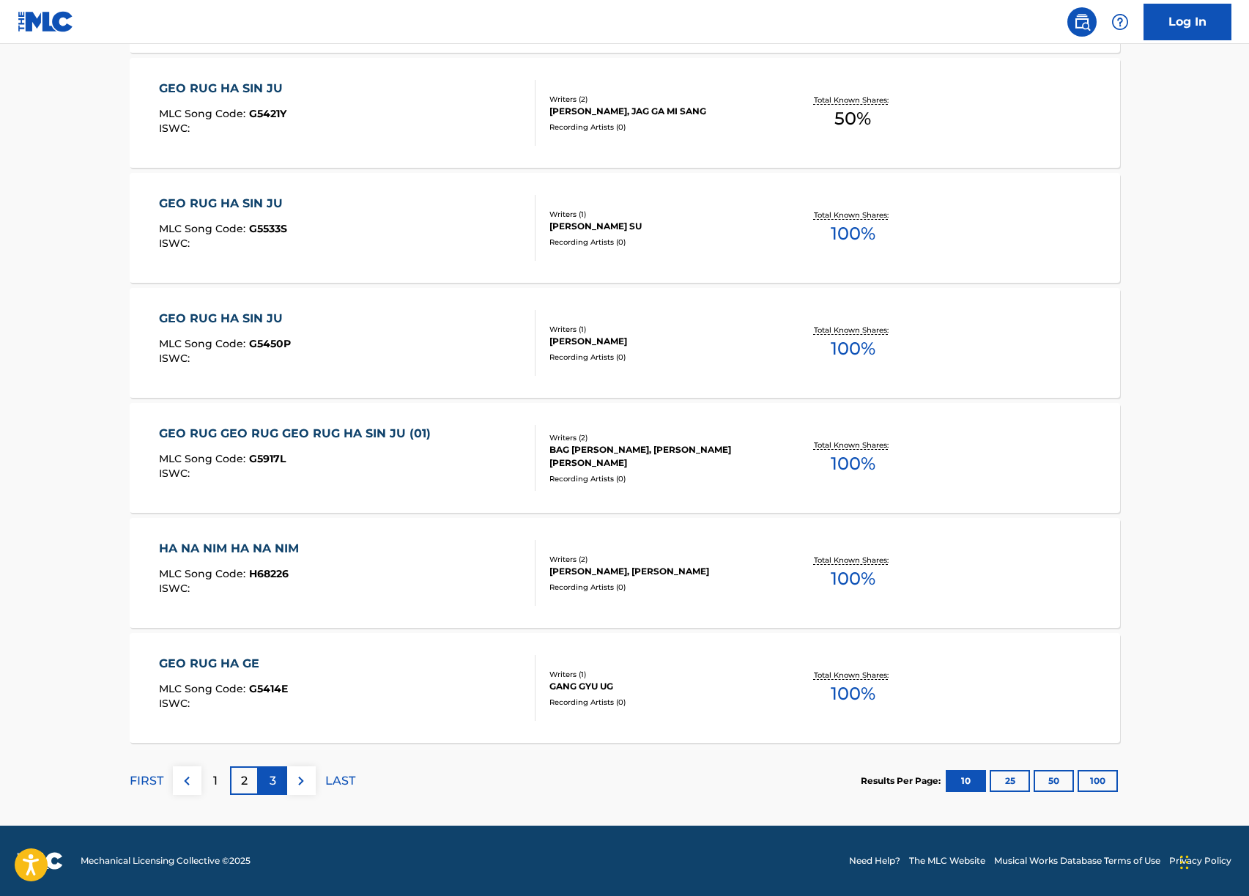
click at [271, 776] on p "3" at bounding box center [273, 781] width 7 height 18
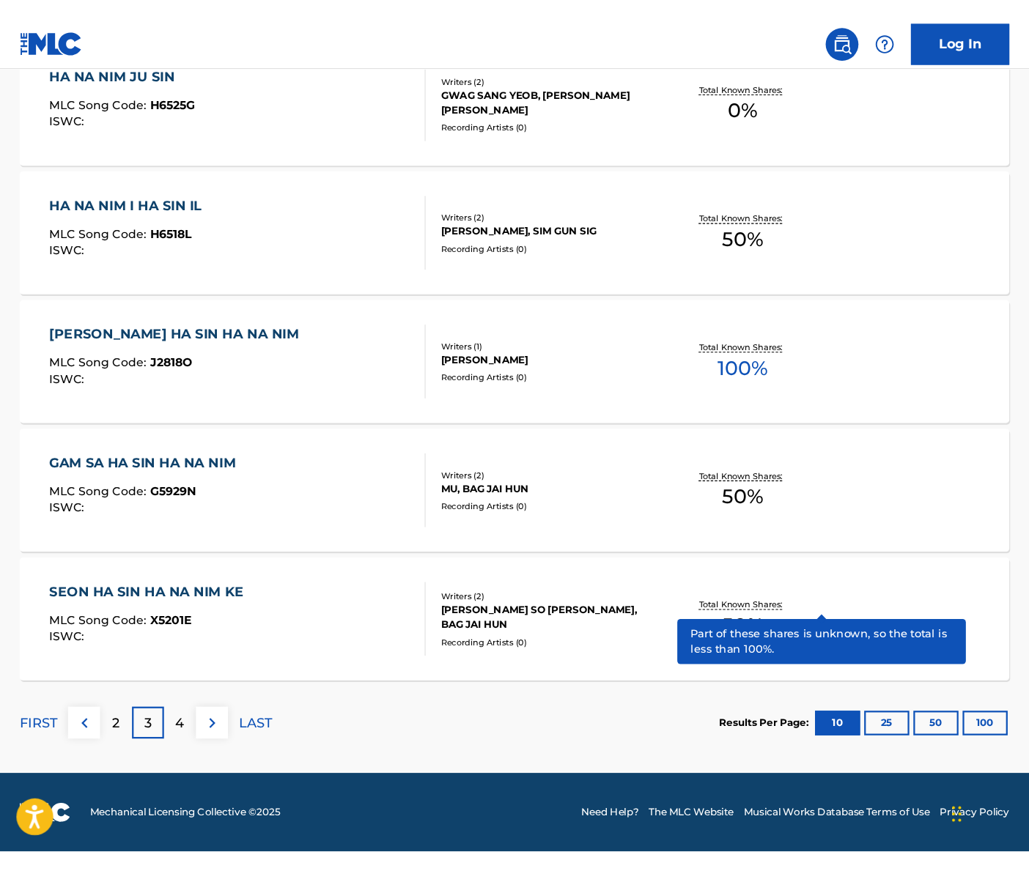
scroll to position [922, 0]
